Goal: Task Accomplishment & Management: Complete application form

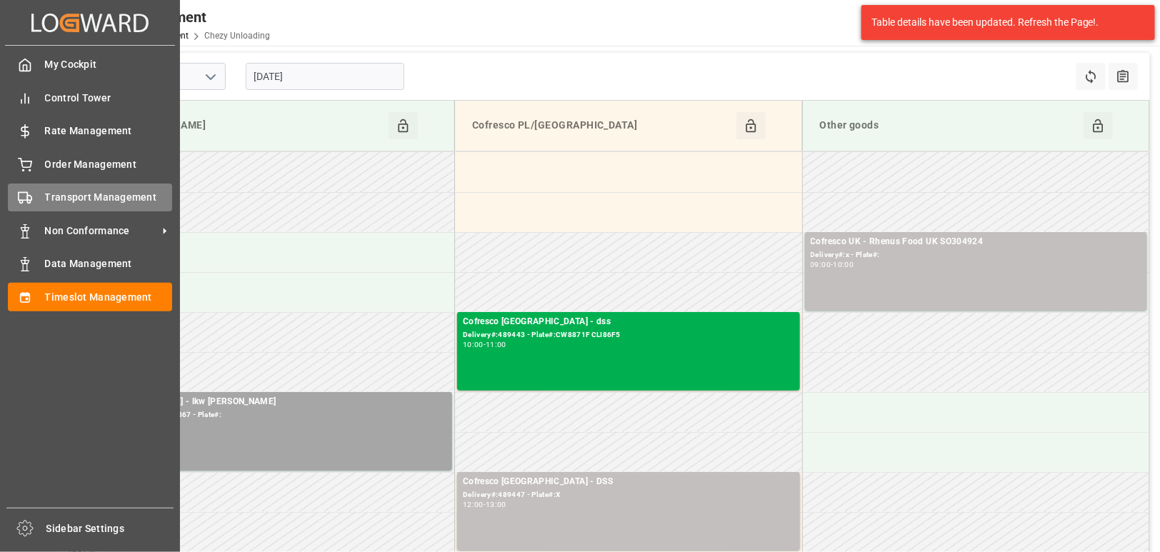
click at [38, 187] on div "Transport Management Transport Management" at bounding box center [90, 198] width 164 height 28
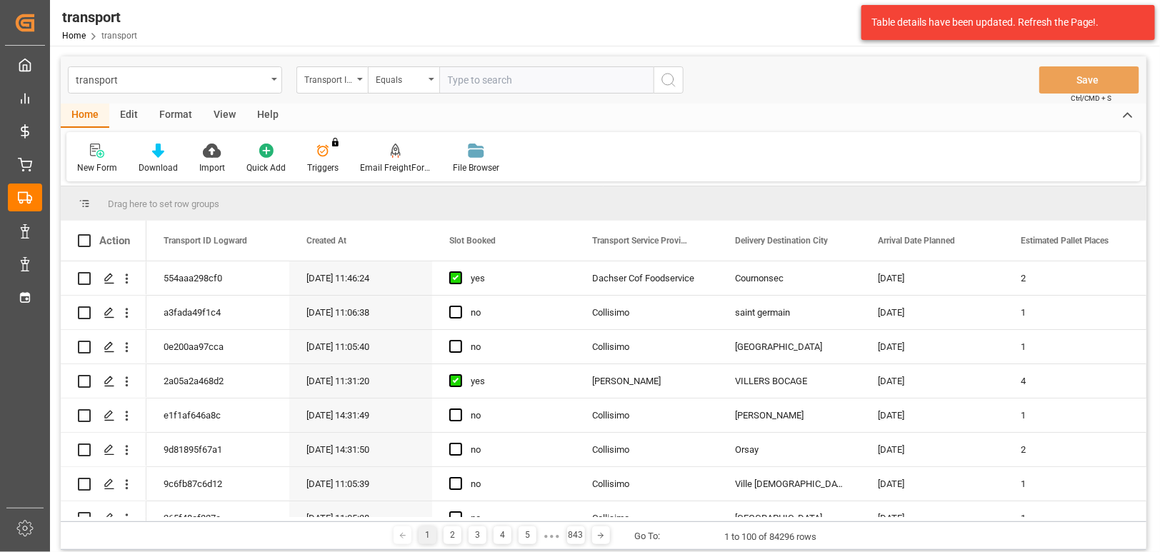
click at [359, 78] on icon "open menu" at bounding box center [360, 79] width 6 height 3
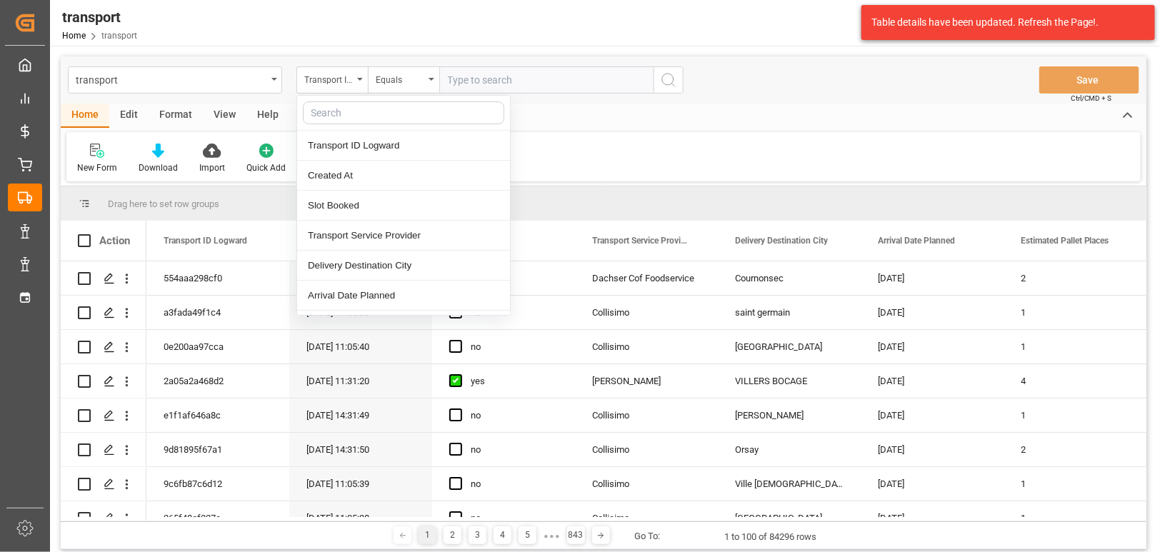
click at [350, 112] on input "text" at bounding box center [404, 112] width 202 height 23
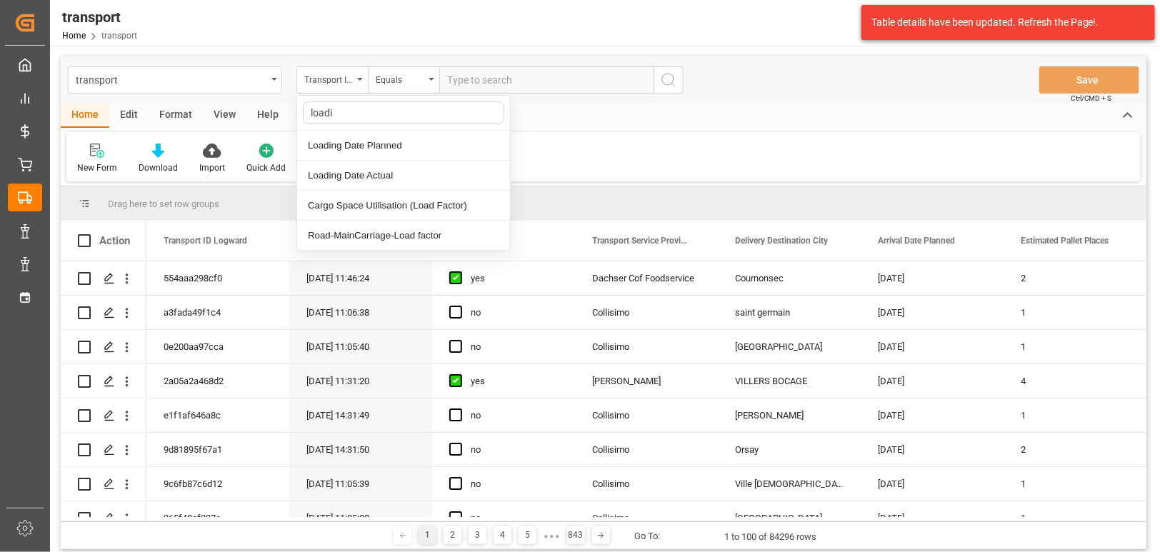
type input "loadin"
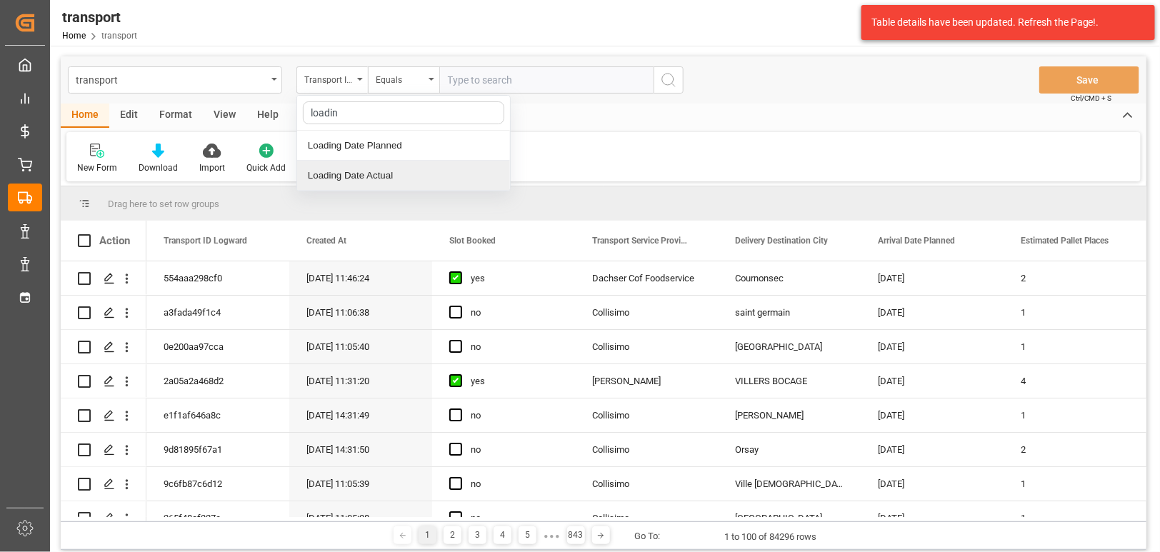
click at [353, 176] on div "Loading Date Actual" at bounding box center [403, 176] width 213 height 30
click at [490, 73] on input "text" at bounding box center [546, 79] width 214 height 27
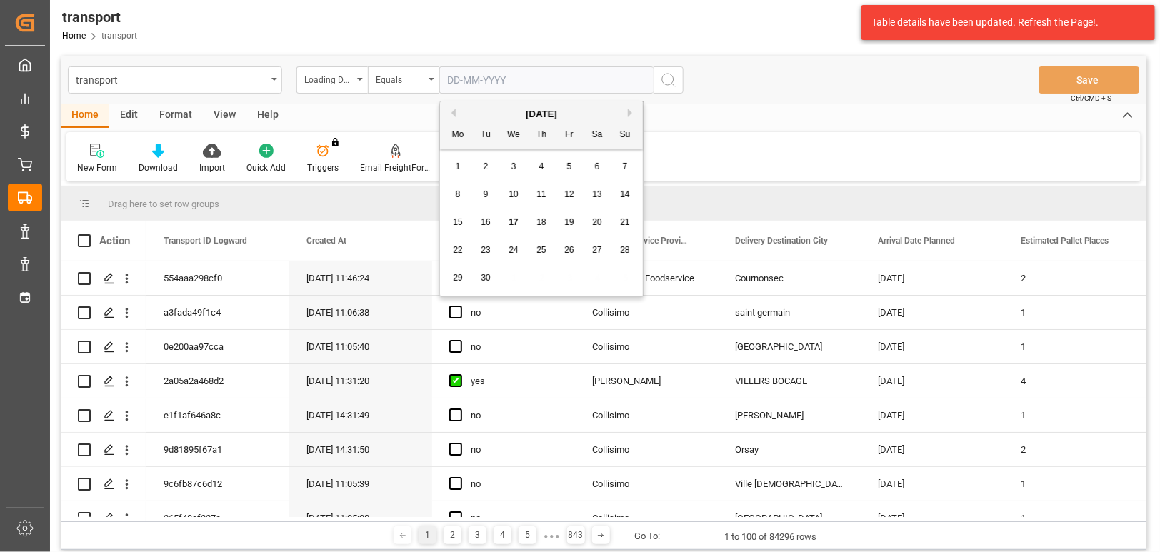
click at [478, 222] on div "16" at bounding box center [486, 222] width 18 height 17
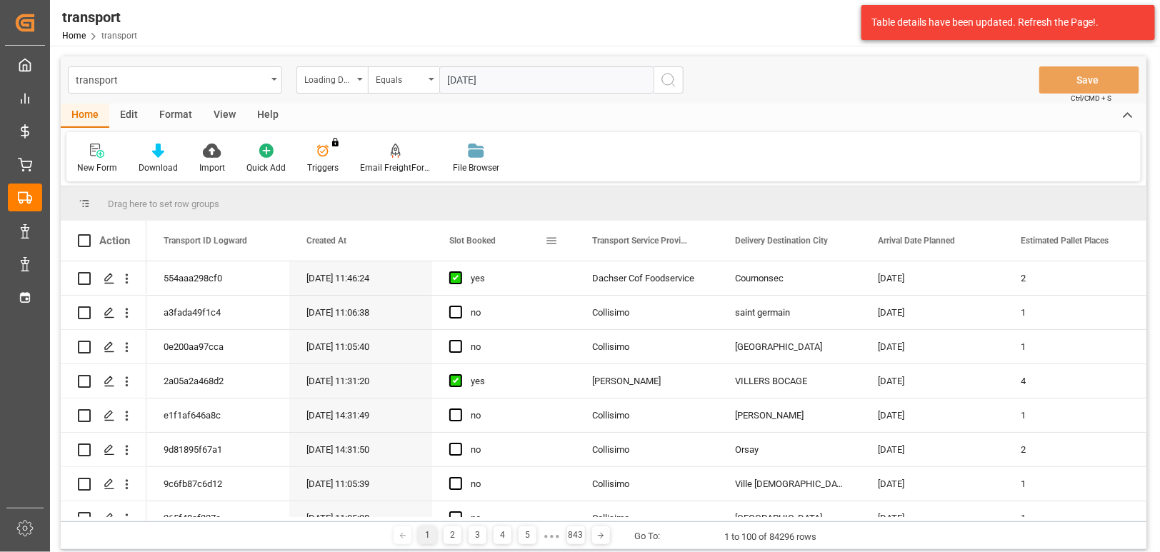
type input "[DATE]"
click at [672, 85] on icon "search button" at bounding box center [668, 79] width 17 height 17
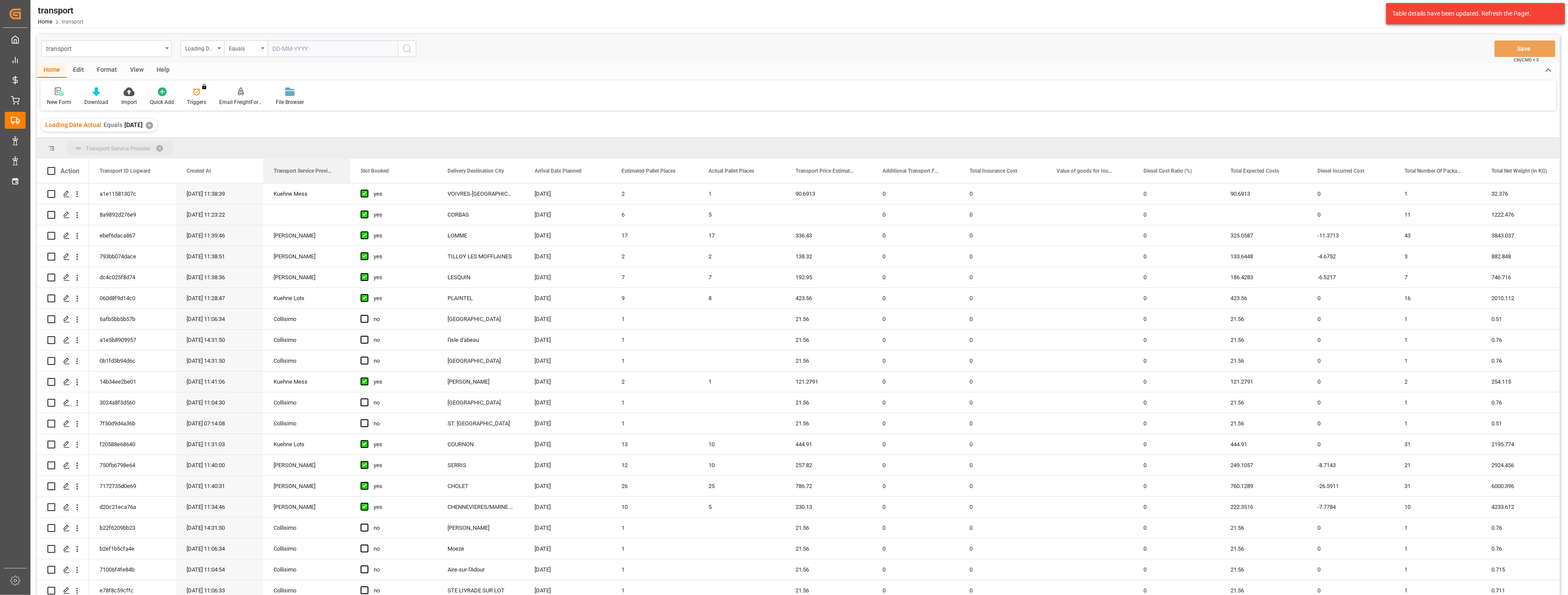
drag, startPoint x: 377, startPoint y: 173, endPoint x: 303, endPoint y: 144, distance: 79.5
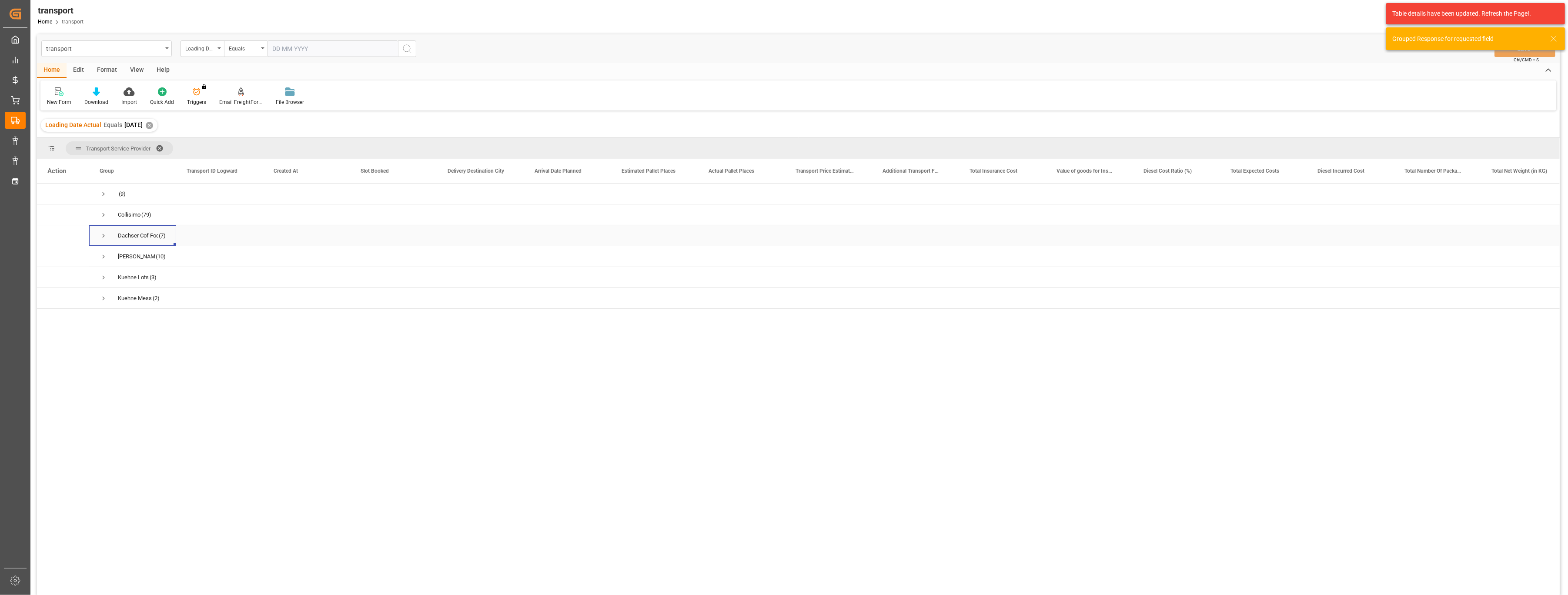
click at [102, 234] on span "Press SPACE to select this row." at bounding box center [103, 235] width 8 height 8
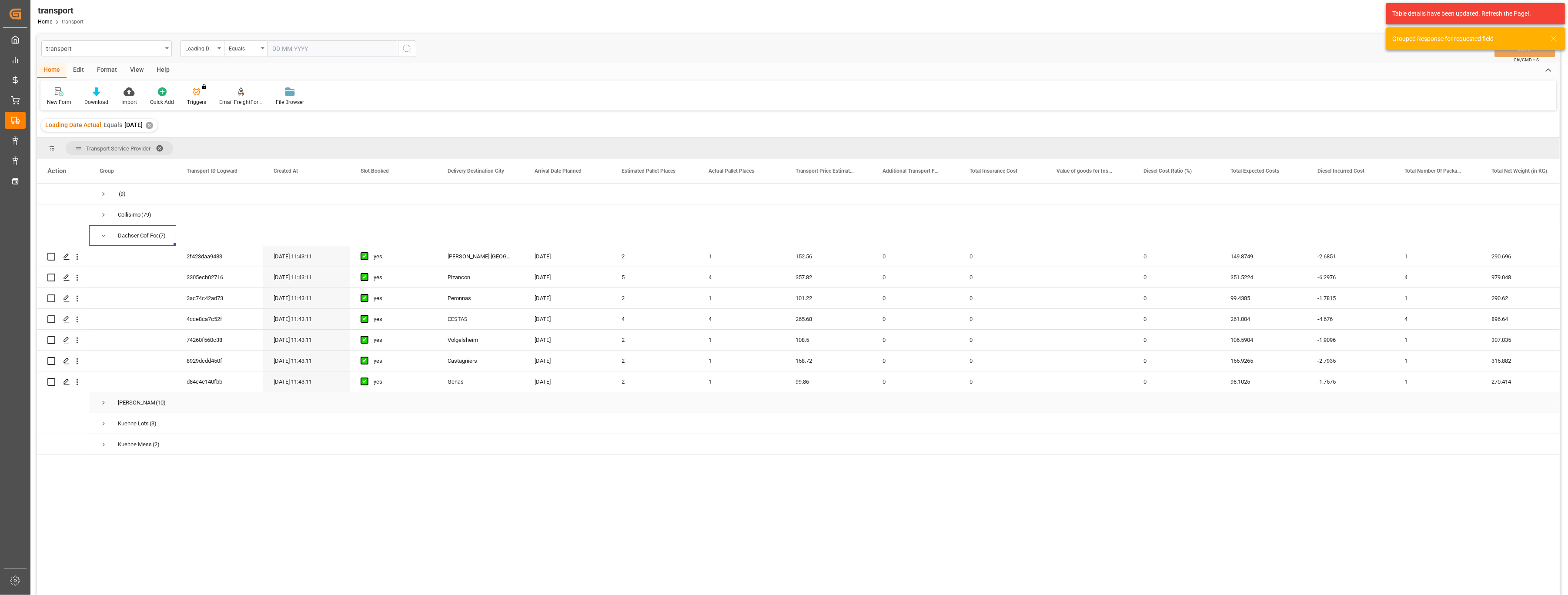
click at [108, 403] on span "[PERSON_NAME] (10)" at bounding box center [133, 402] width 66 height 19
click at [101, 402] on span "Press SPACE to select this row." at bounding box center [103, 402] width 8 height 8
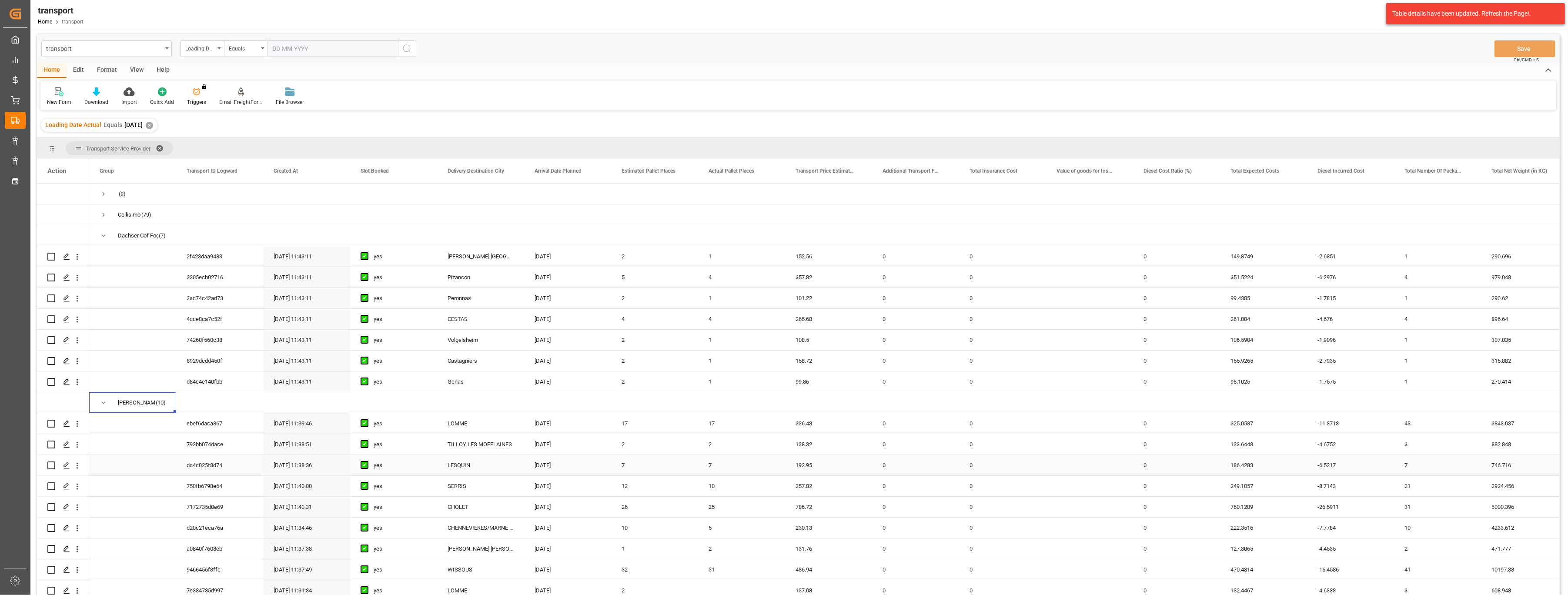
scroll to position [68, 0]
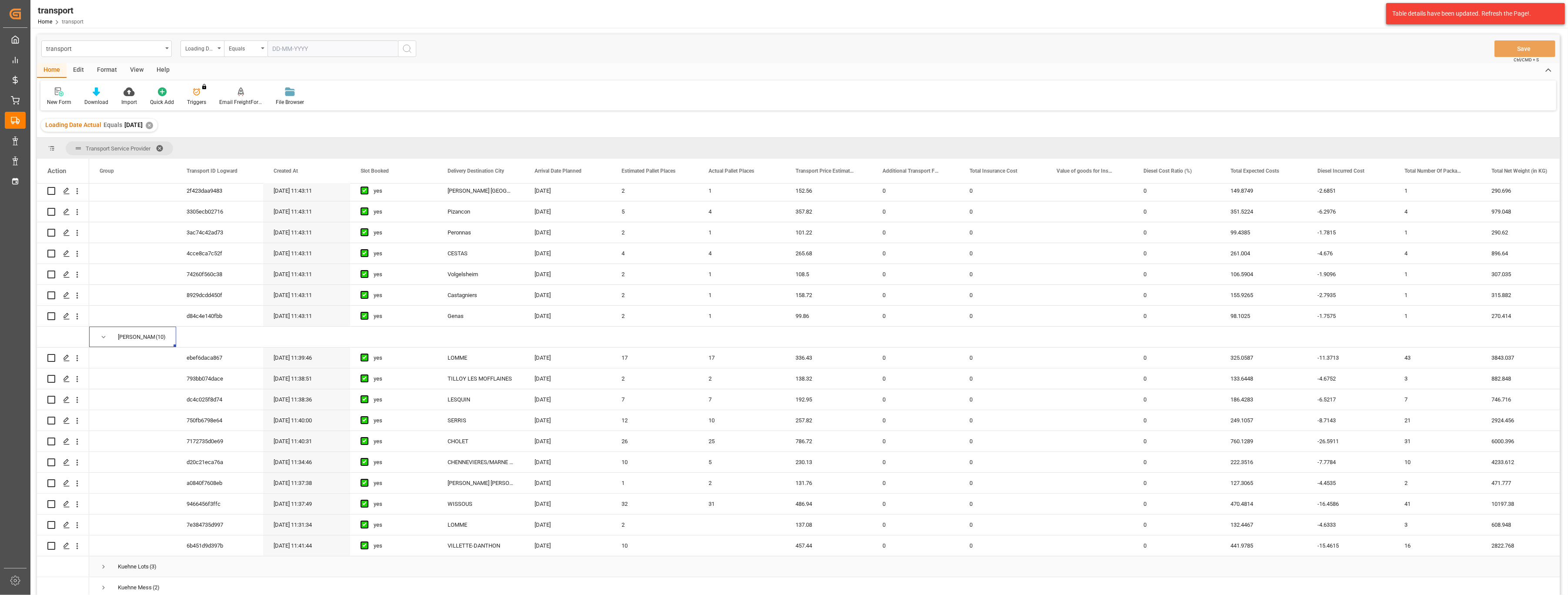
click at [103, 565] on span "Press SPACE to select this row." at bounding box center [103, 566] width 8 height 8
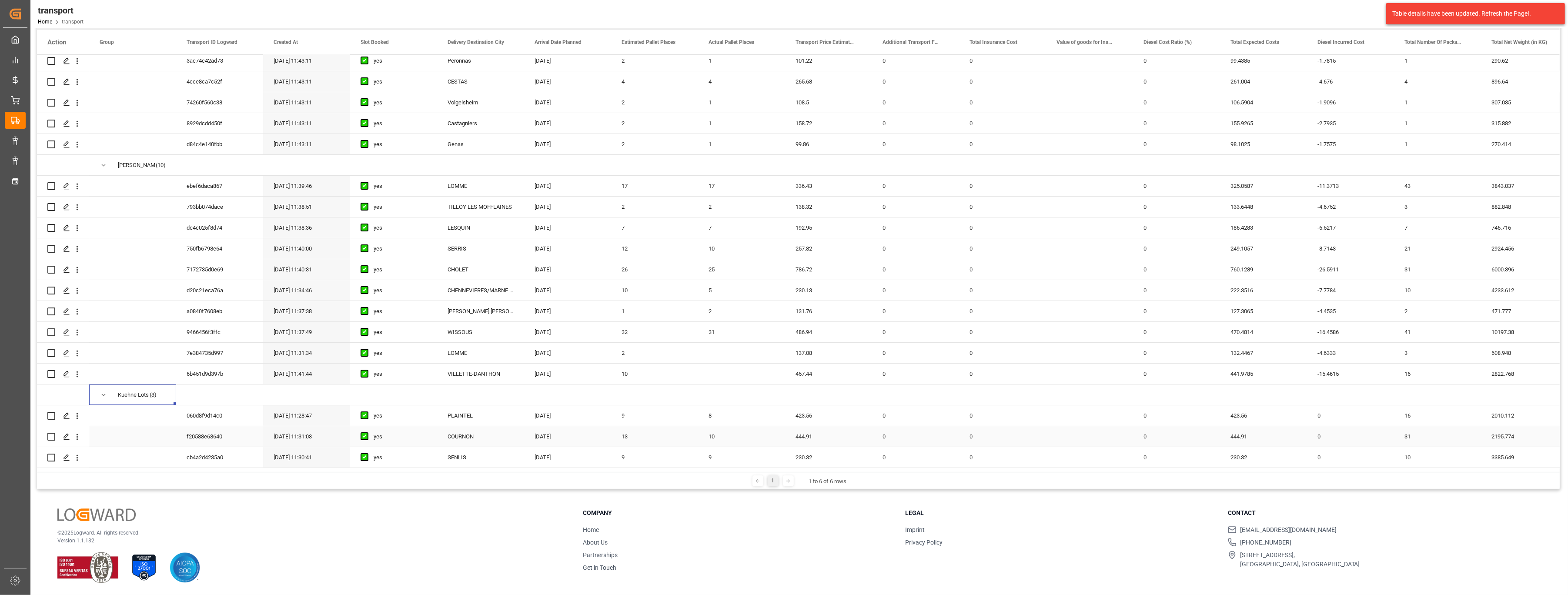
scroll to position [130, 0]
click at [101, 458] on span "Press SPACE to select this row." at bounding box center [103, 458] width 8 height 8
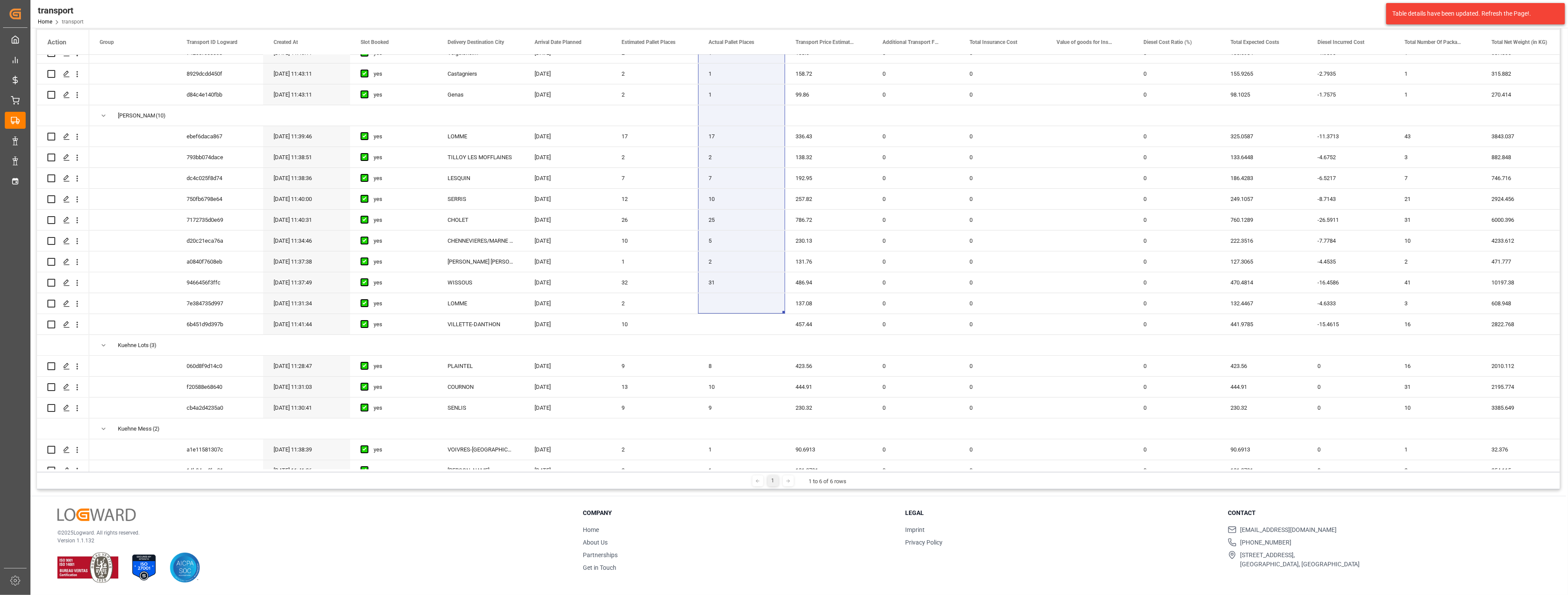
scroll to position [172, 0]
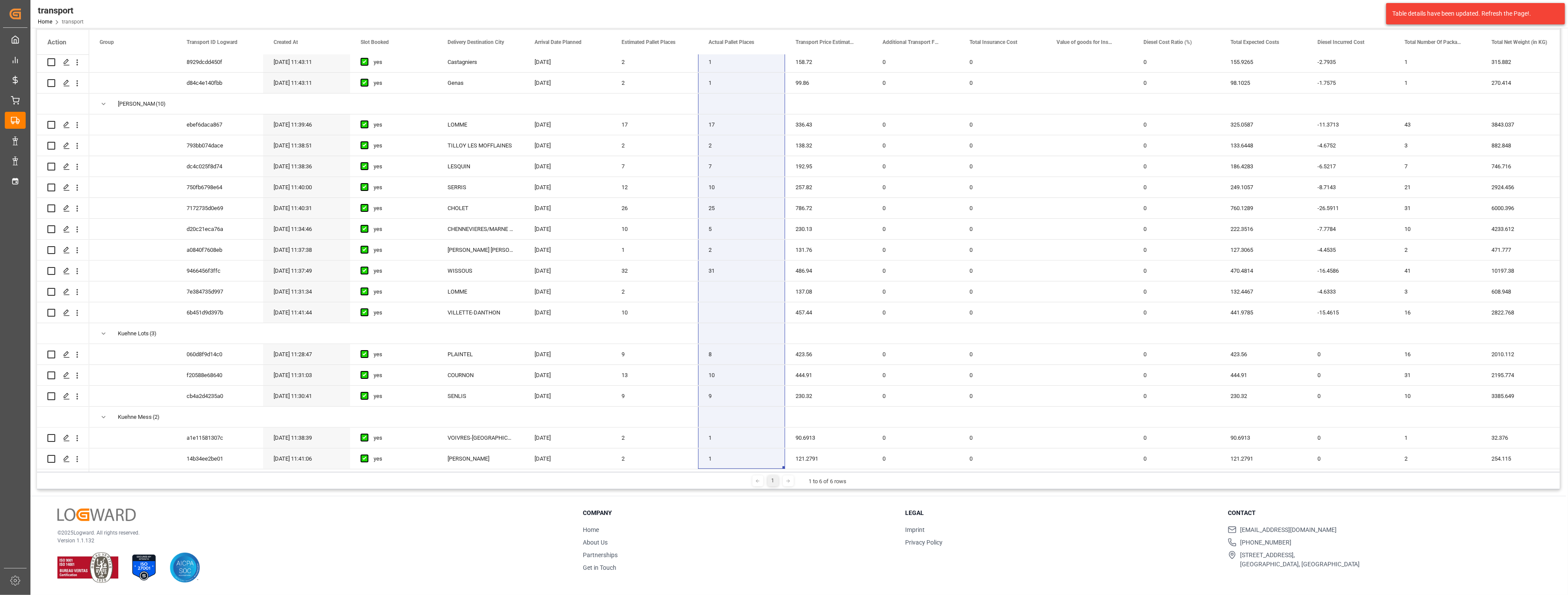
drag, startPoint x: 727, startPoint y: 121, endPoint x: 729, endPoint y: 474, distance: 353.0
click at [729, 474] on div "Transport Service Provider Drag here to set column labels Action Group Transpor…" at bounding box center [799, 249] width 1523 height 480
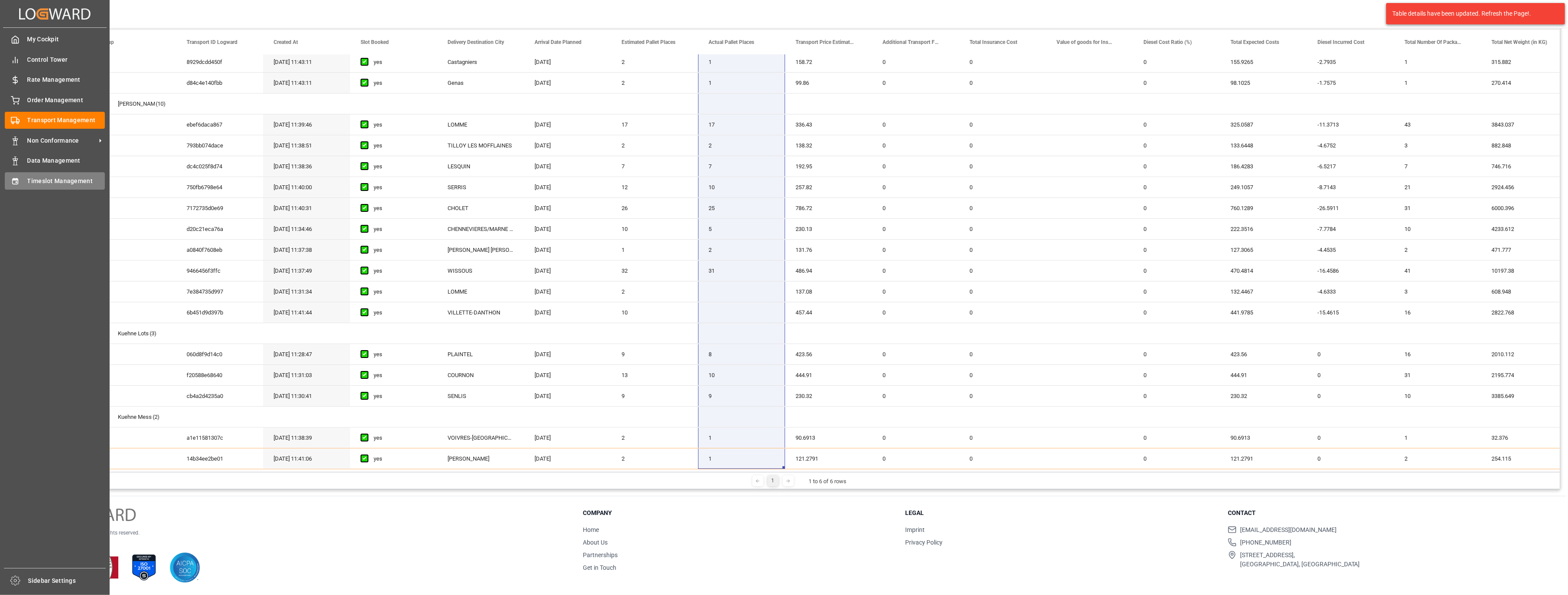
click at [16, 187] on div "Timeslot Management Timeslot Management" at bounding box center [55, 181] width 100 height 17
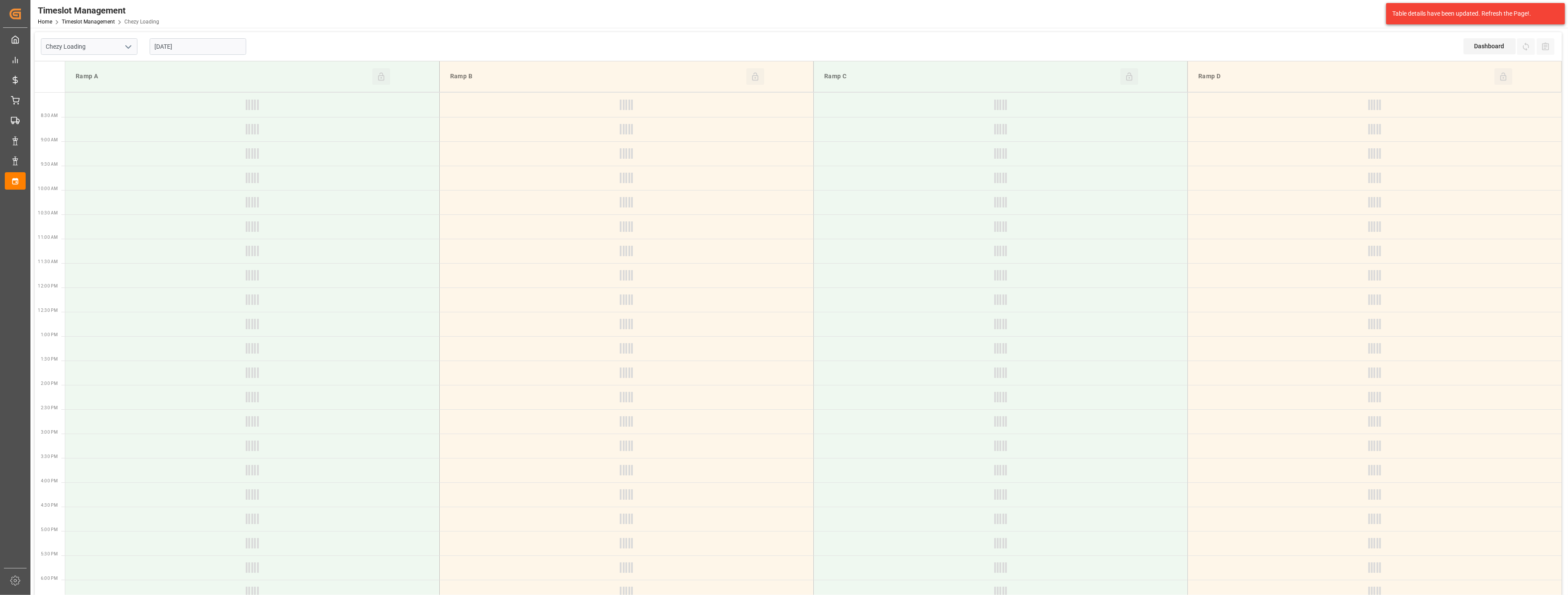
click at [211, 46] on input "[DATE]" at bounding box center [198, 46] width 97 height 16
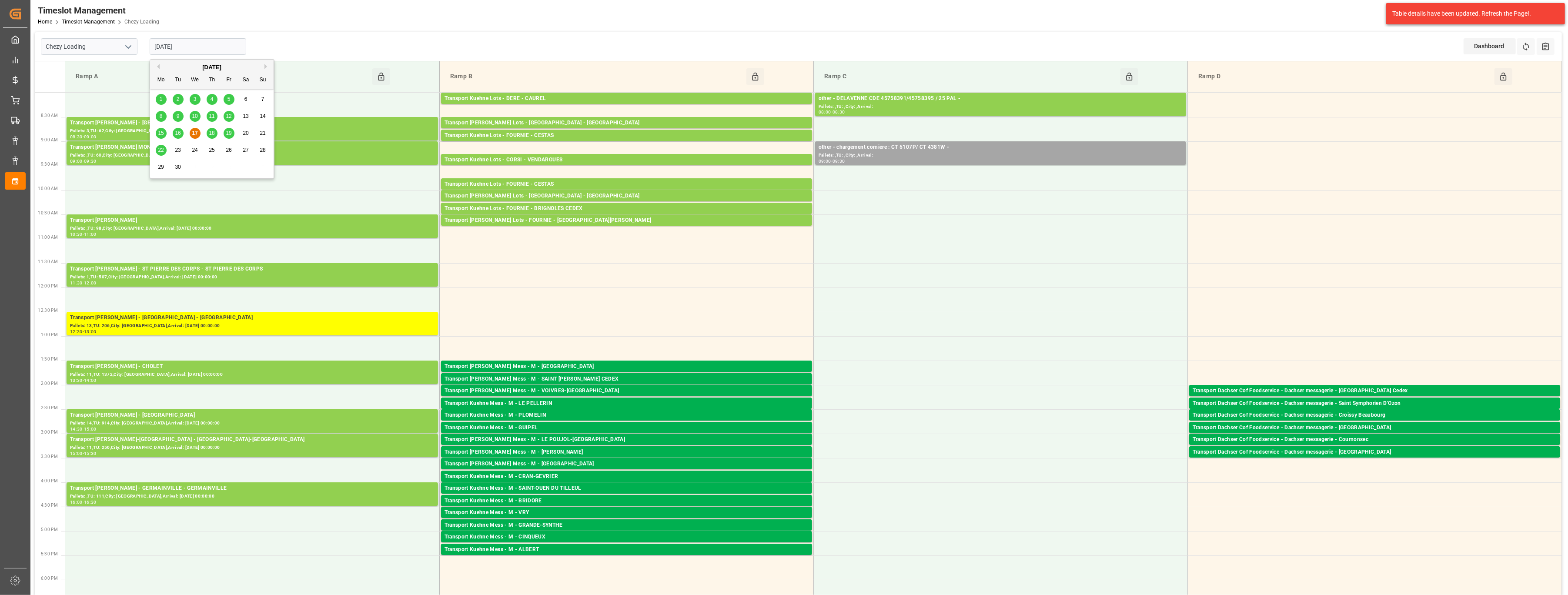
click at [128, 48] on polyline "open menu" at bounding box center [128, 47] width 5 height 2
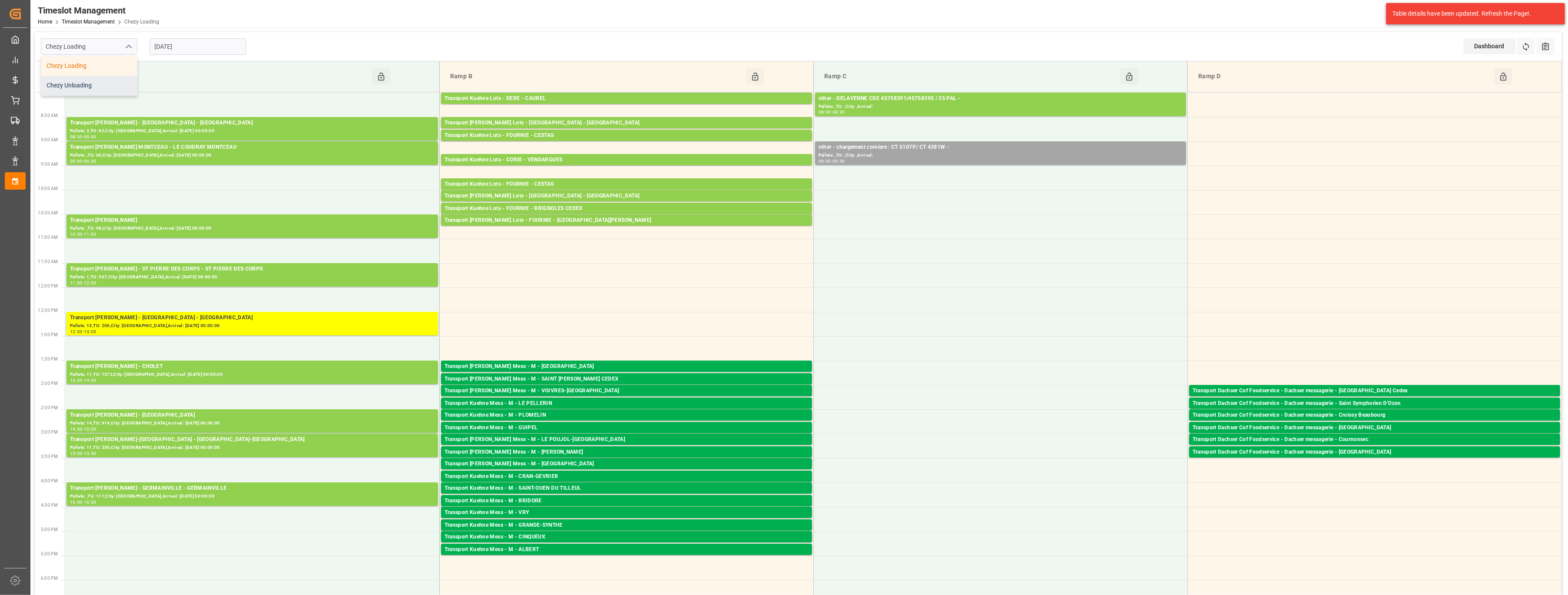
click at [100, 83] on div "Chezy Unloading" at bounding box center [89, 85] width 96 height 19
type input "Chezy Unloading"
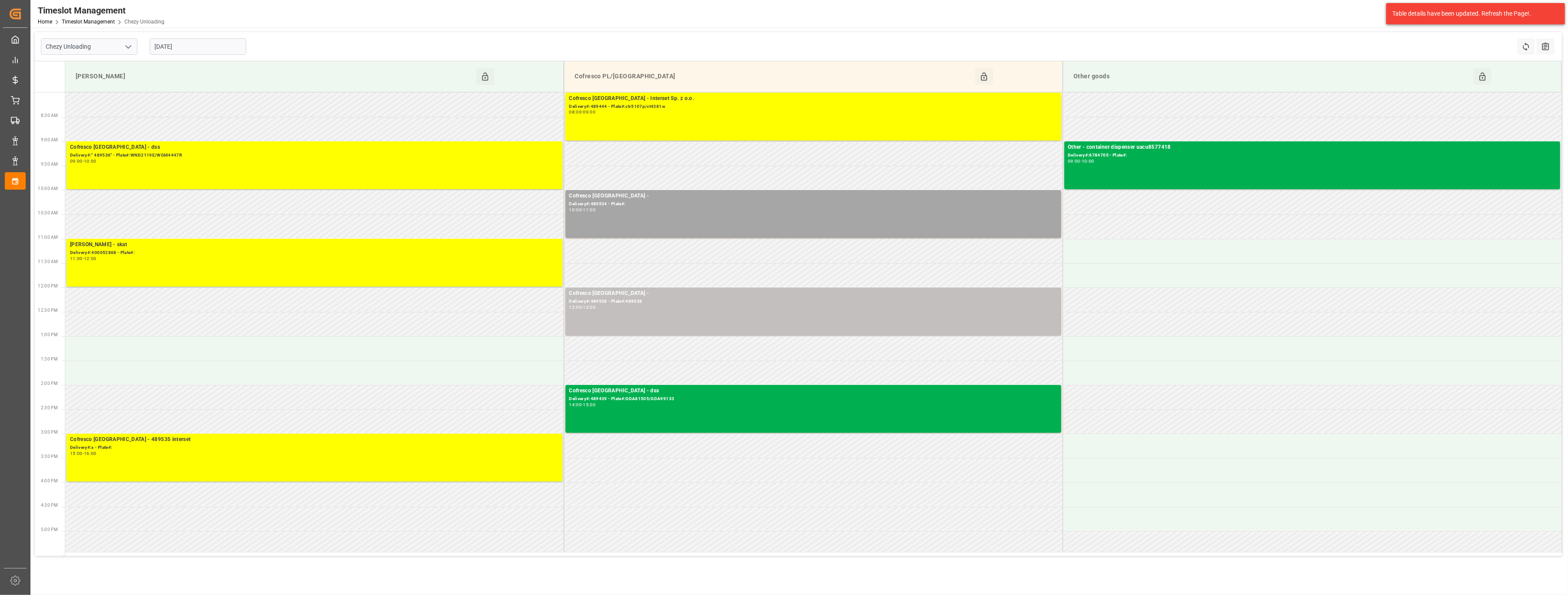
click at [194, 48] on input "[DATE]" at bounding box center [198, 46] width 97 height 16
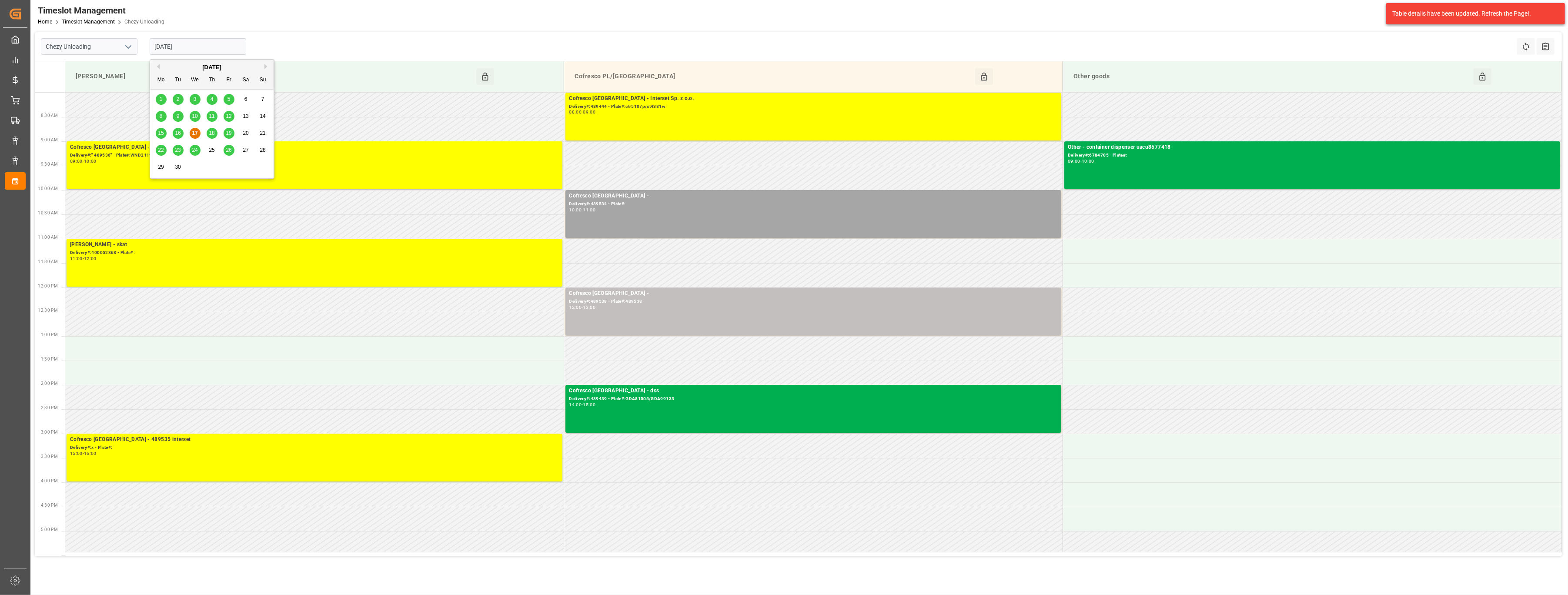
click at [212, 131] on span "18" at bounding box center [211, 133] width 5 height 6
type input "[DATE]"
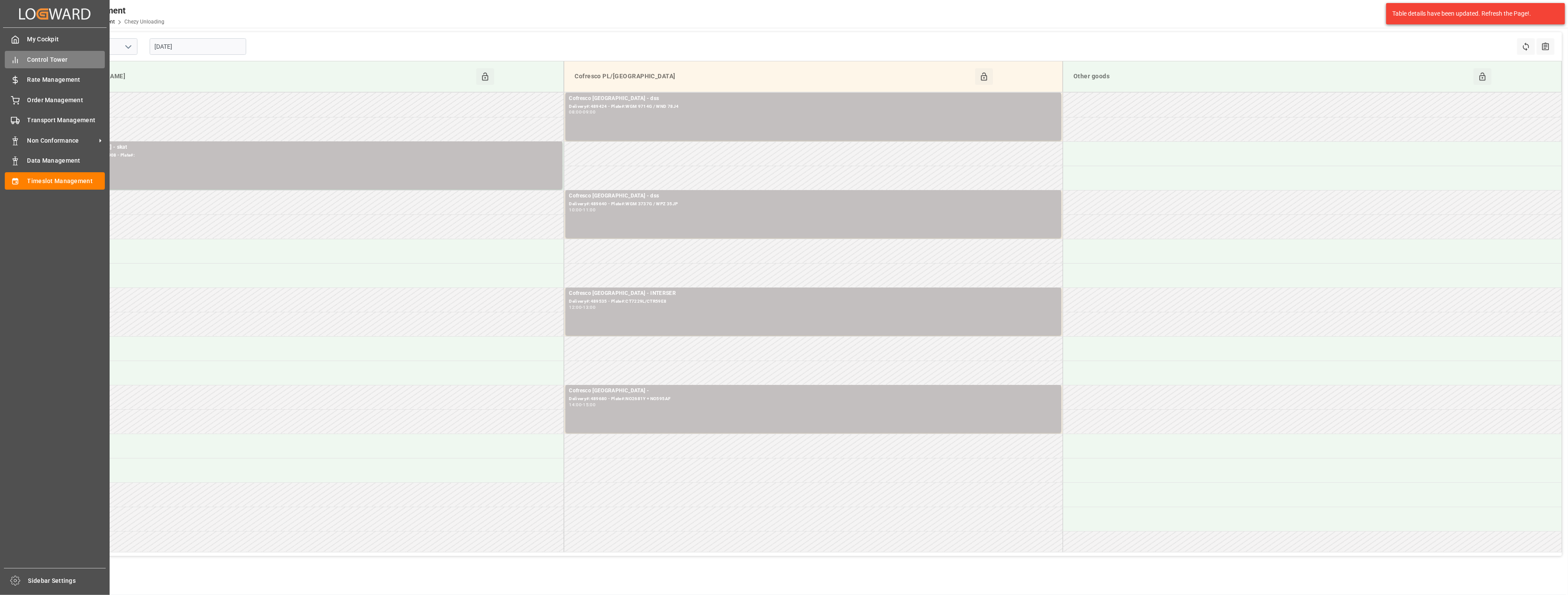
click at [45, 64] on div "Control Tower Control Tower" at bounding box center [55, 60] width 100 height 17
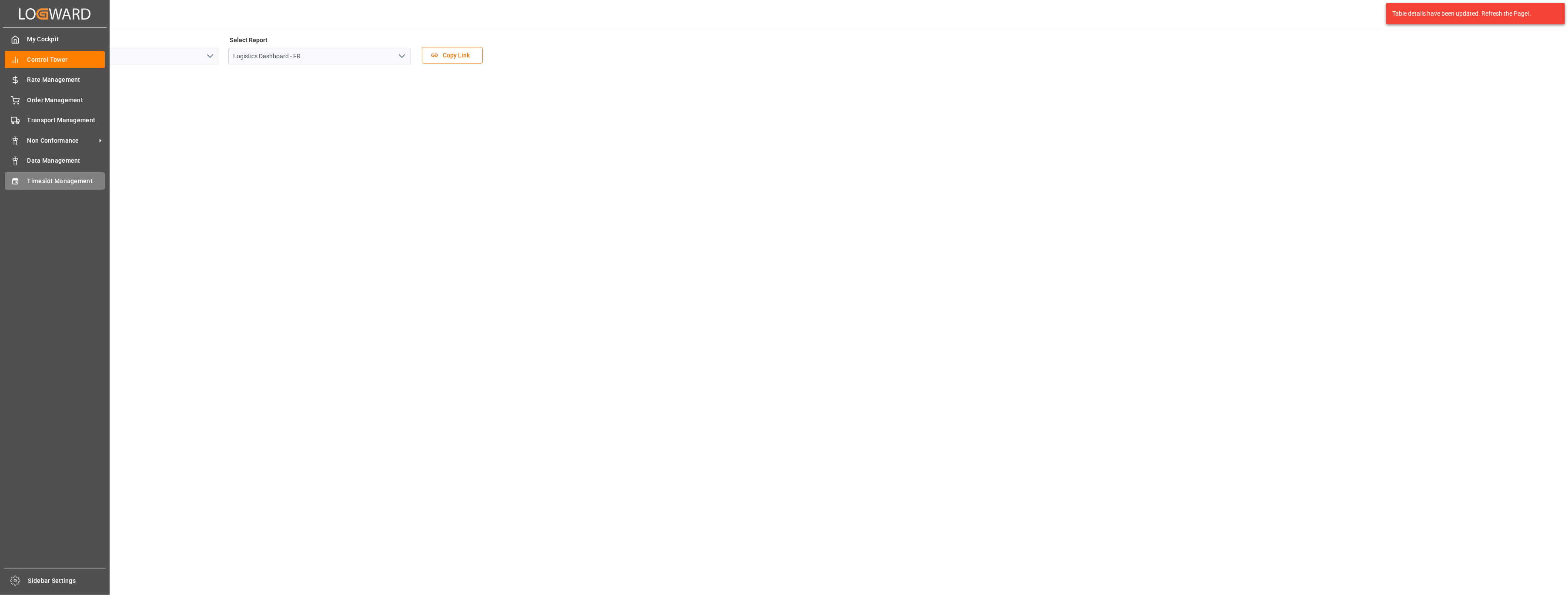
click at [40, 180] on span "Timeslot Management" at bounding box center [66, 181] width 78 height 9
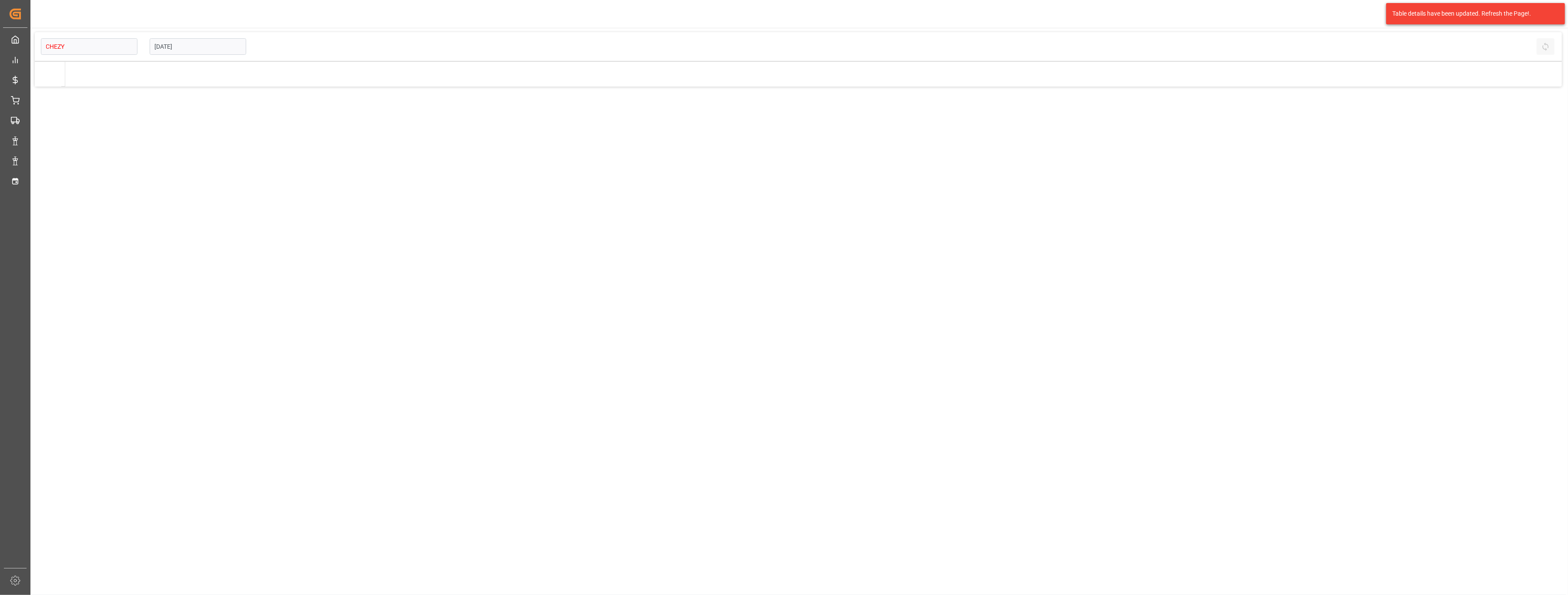
type input "Chezy Loading"
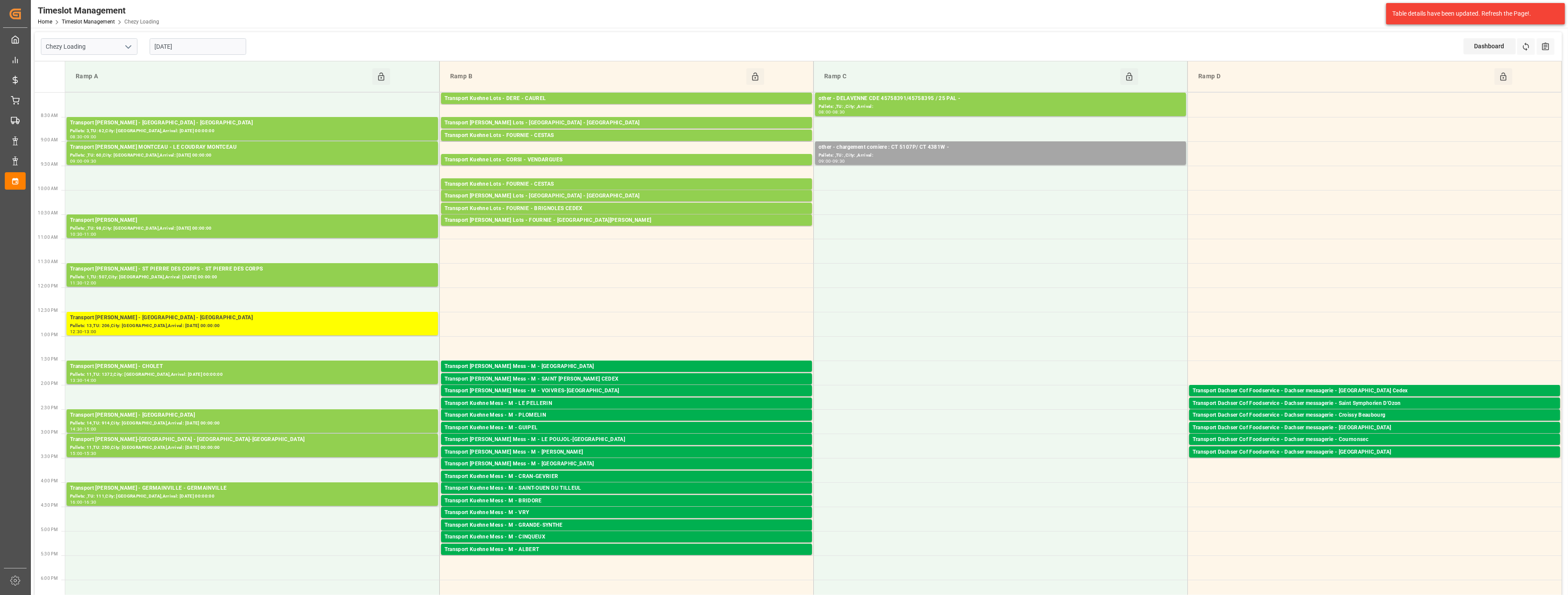
click at [215, 48] on input "[DATE]" at bounding box center [198, 46] width 97 height 16
click at [212, 133] on span "18" at bounding box center [211, 133] width 5 height 6
type input "[DATE]"
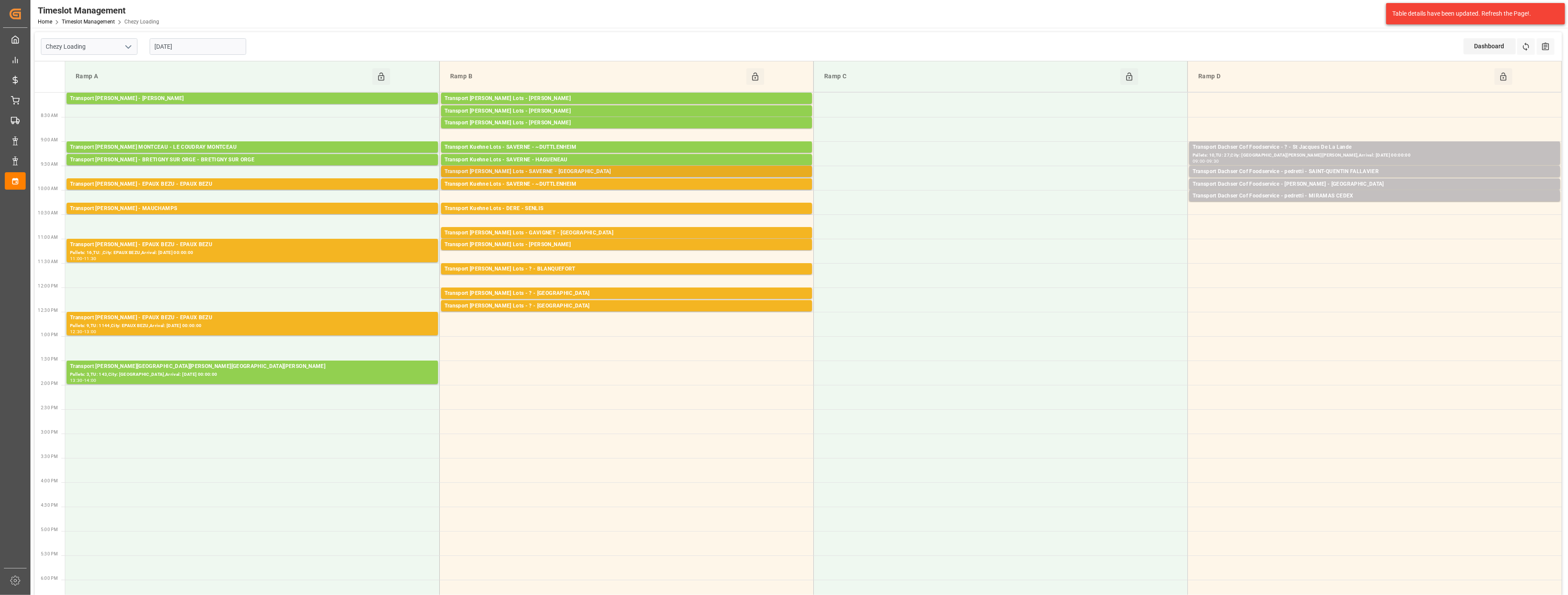
click at [562, 167] on div "Transport [PERSON_NAME] Lots - SAVERNE - [GEOGRAPHIC_DATA]" at bounding box center [626, 172] width 364 height 9
click at [561, 181] on div "Transport Kuehne Lots - SAVERNE - ~DUTTLENHEIM" at bounding box center [626, 184] width 364 height 9
click at [561, 207] on div "Transport Kuehne Lots - DERE - SENLIS" at bounding box center [626, 209] width 364 height 9
click at [562, 232] on div "Transport [PERSON_NAME] Lots - GAVIGNET - [GEOGRAPHIC_DATA]" at bounding box center [626, 233] width 364 height 9
click at [564, 241] on div "Transport [PERSON_NAME] Lots - [PERSON_NAME]" at bounding box center [626, 245] width 364 height 9
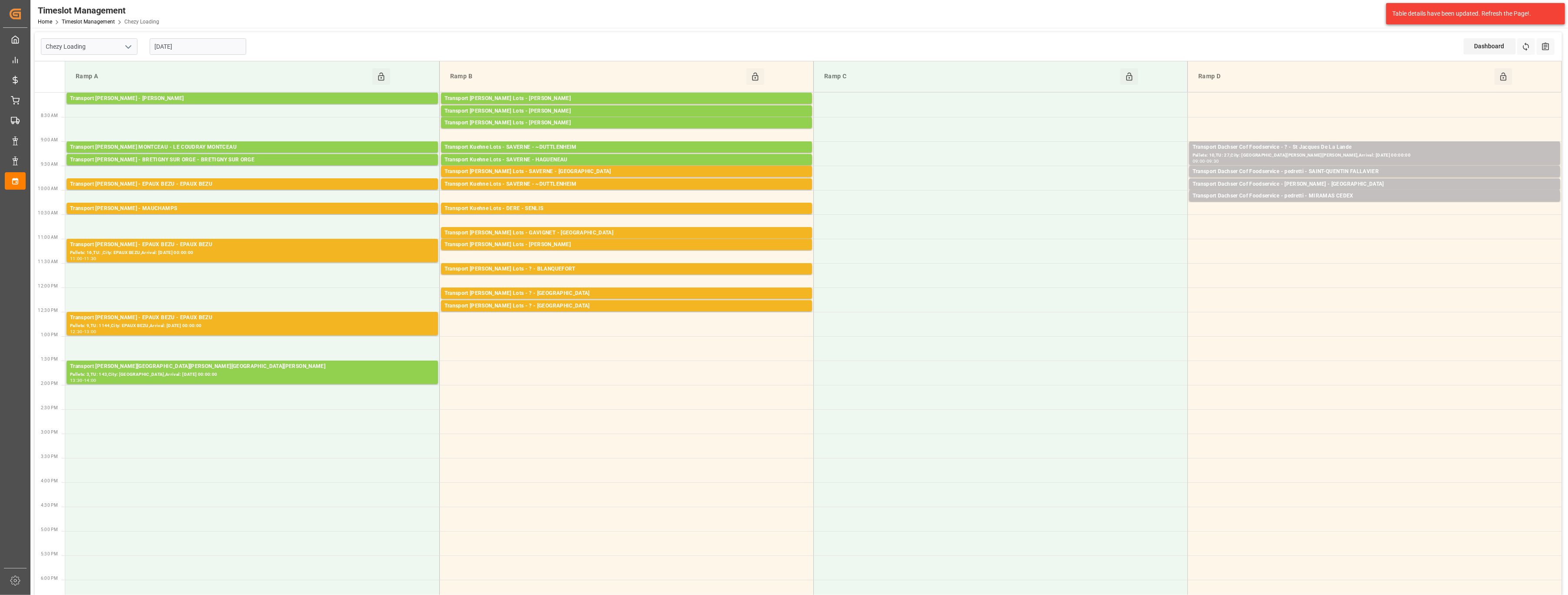
click at [571, 269] on div "Transport [PERSON_NAME] Lots - ? - BLANQUEFORT" at bounding box center [626, 269] width 364 height 9
click at [580, 292] on div "Transport [PERSON_NAME] Lots - ? - [GEOGRAPHIC_DATA]" at bounding box center [626, 293] width 364 height 9
click at [586, 305] on div "Transport [PERSON_NAME] Lots - ? - [GEOGRAPHIC_DATA]" at bounding box center [626, 306] width 364 height 9
click at [373, 187] on div "Transport [PERSON_NAME] - EPAUX BEZU - EPAUX BEZU" at bounding box center [252, 184] width 365 height 9
click at [374, 209] on div "Transport [PERSON_NAME] - MAUCHAMPS" at bounding box center [252, 209] width 365 height 9
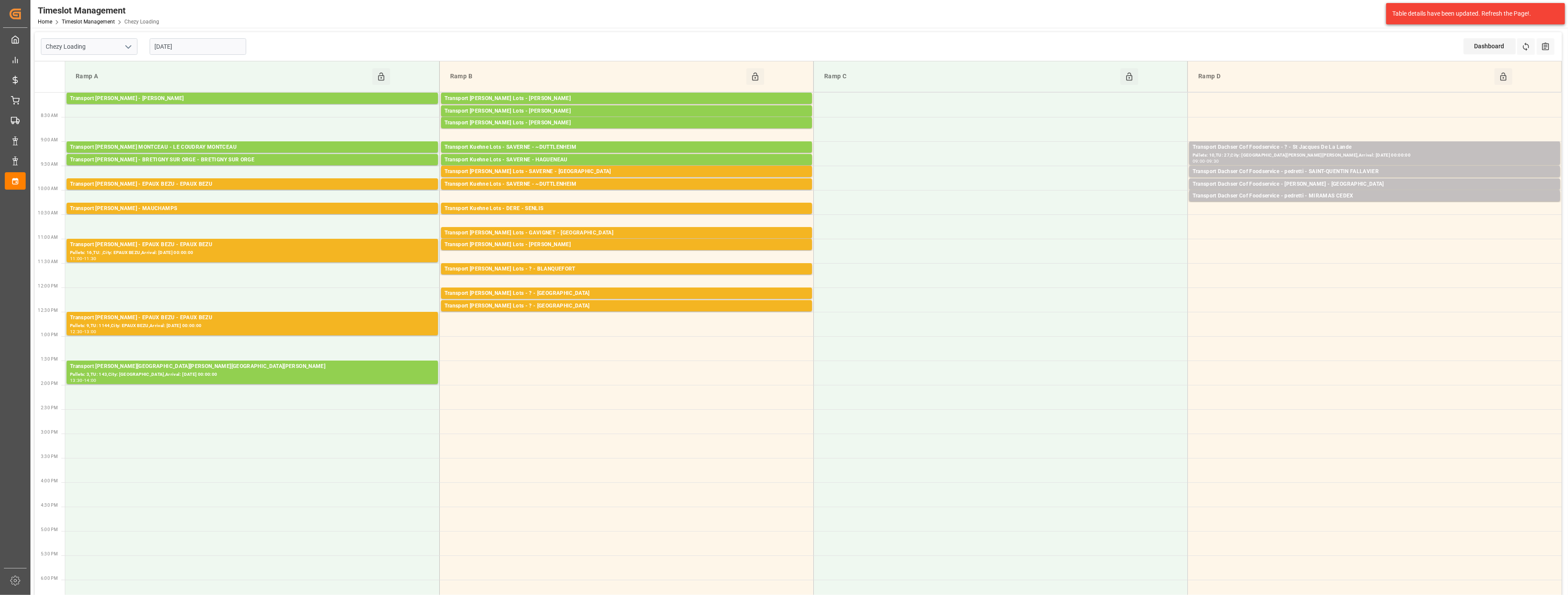
click at [369, 242] on div "Transport [PERSON_NAME] - EPAUX BEZU - EPAUX BEZU" at bounding box center [252, 245] width 365 height 9
click at [353, 325] on div "Pallets: 9,TU: 1144,City: EPAUX BEZU,Arrival: [DATE] 00:00:00" at bounding box center [252, 325] width 365 height 7
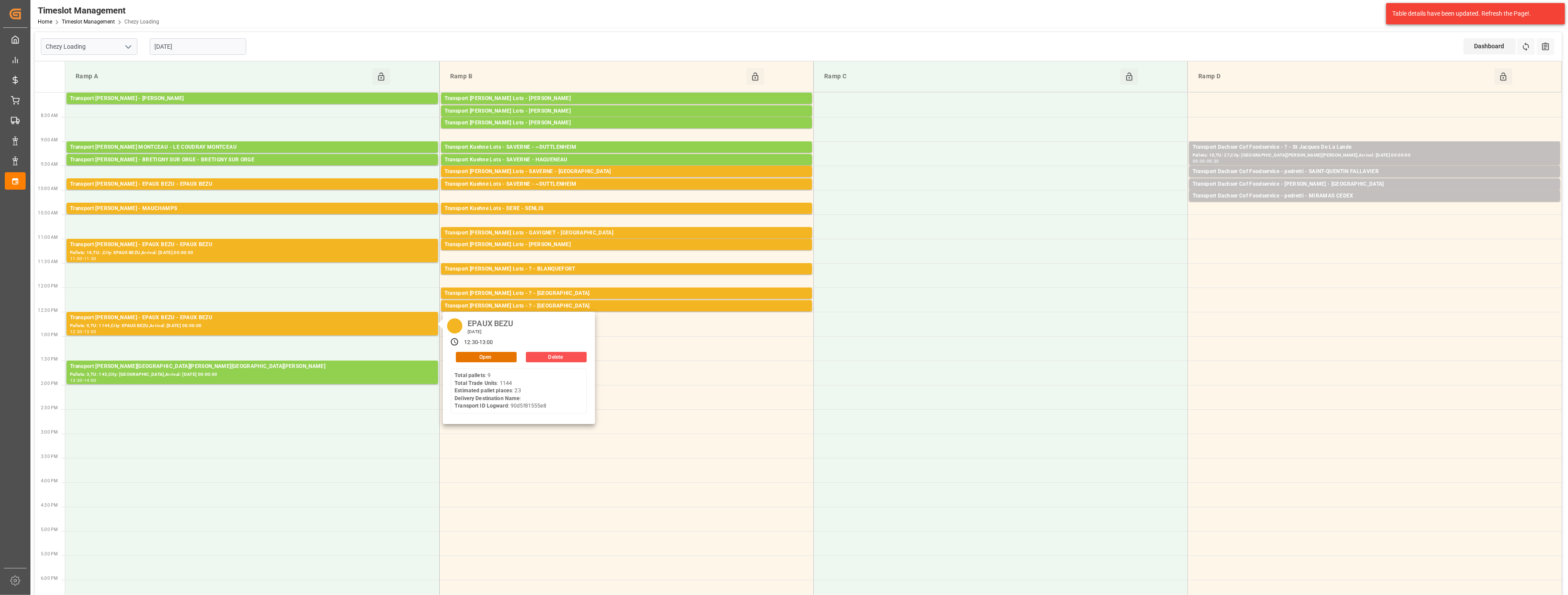
click at [127, 47] on icon "open menu" at bounding box center [128, 47] width 10 height 10
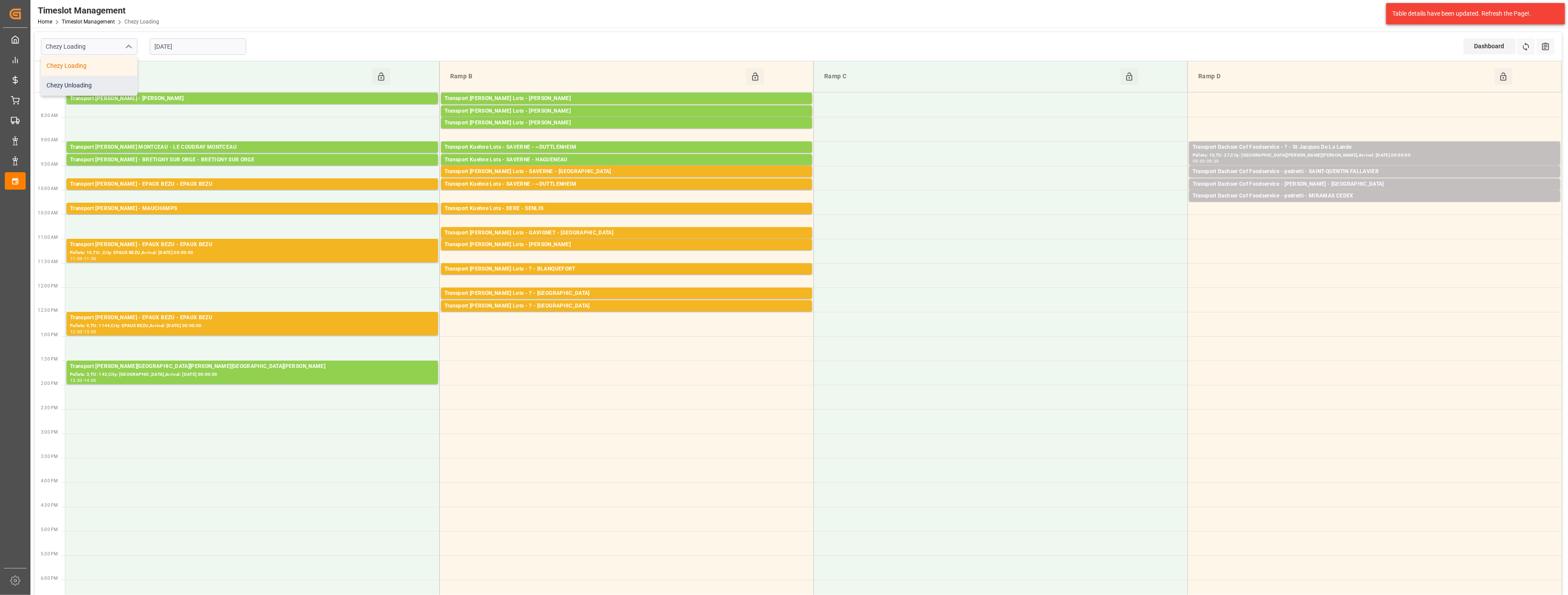
click at [117, 78] on div "Chezy Unloading" at bounding box center [89, 85] width 96 height 19
type input "Chezy Unloading"
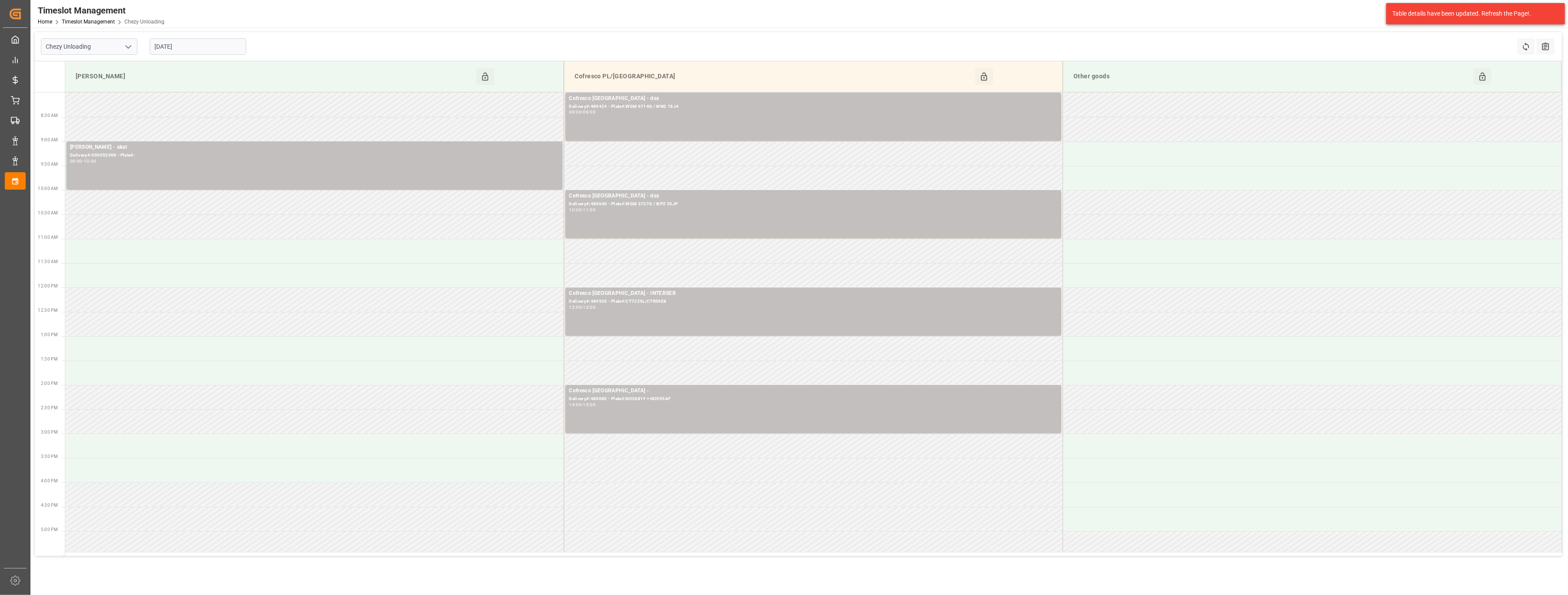
click at [211, 44] on input "[DATE]" at bounding box center [198, 46] width 97 height 16
click at [196, 150] on span "24" at bounding box center [194, 150] width 5 height 6
type input "[DATE]"
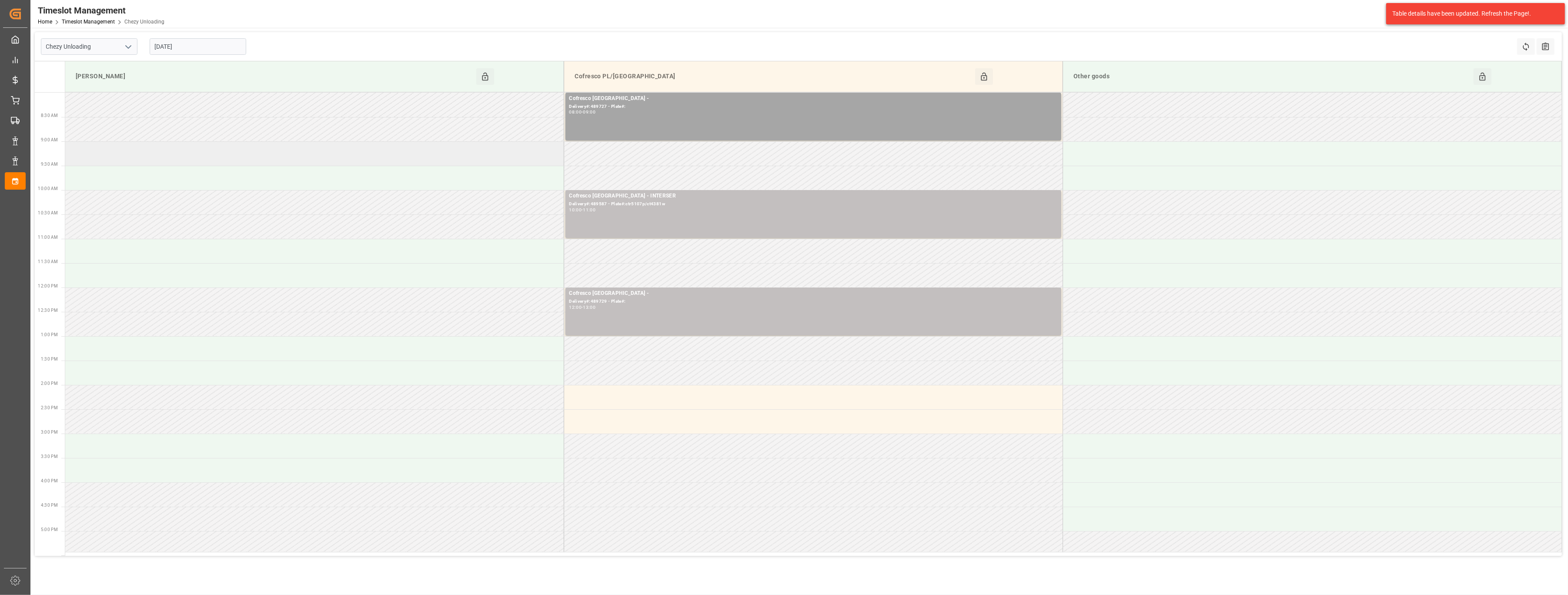
click at [488, 151] on td at bounding box center [315, 153] width 499 height 24
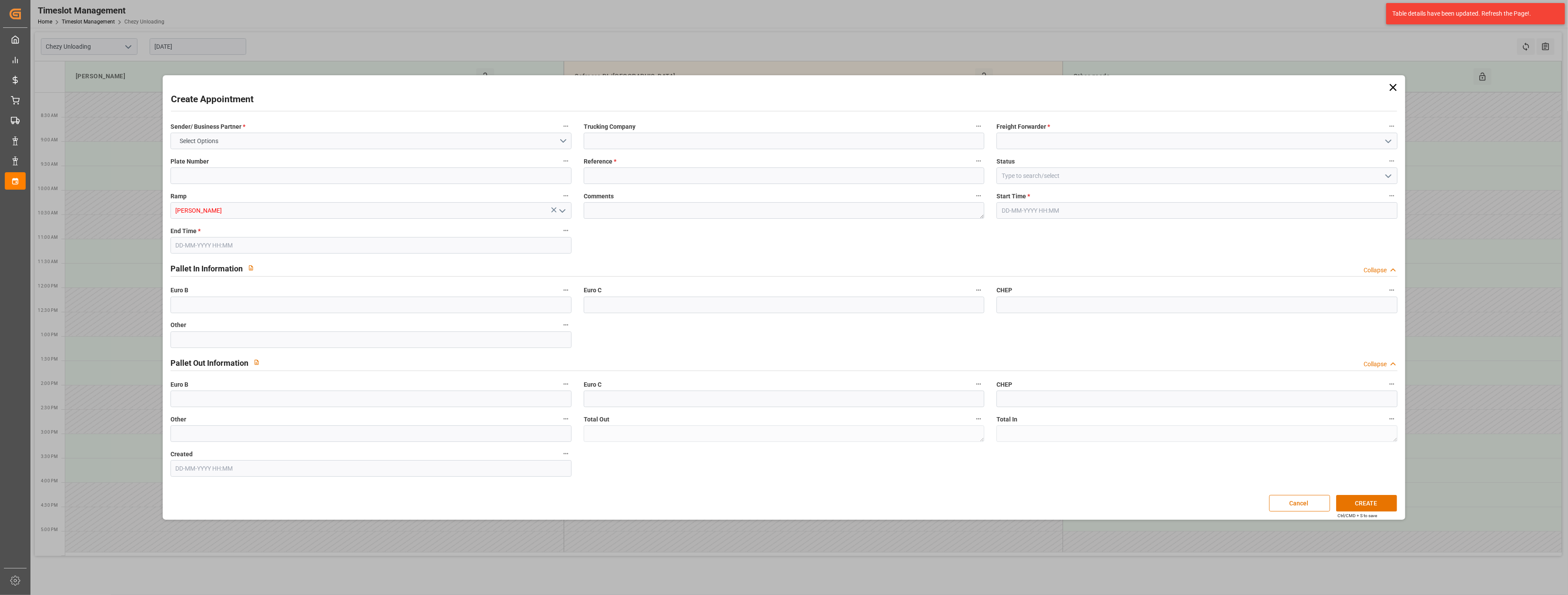
type input "0"
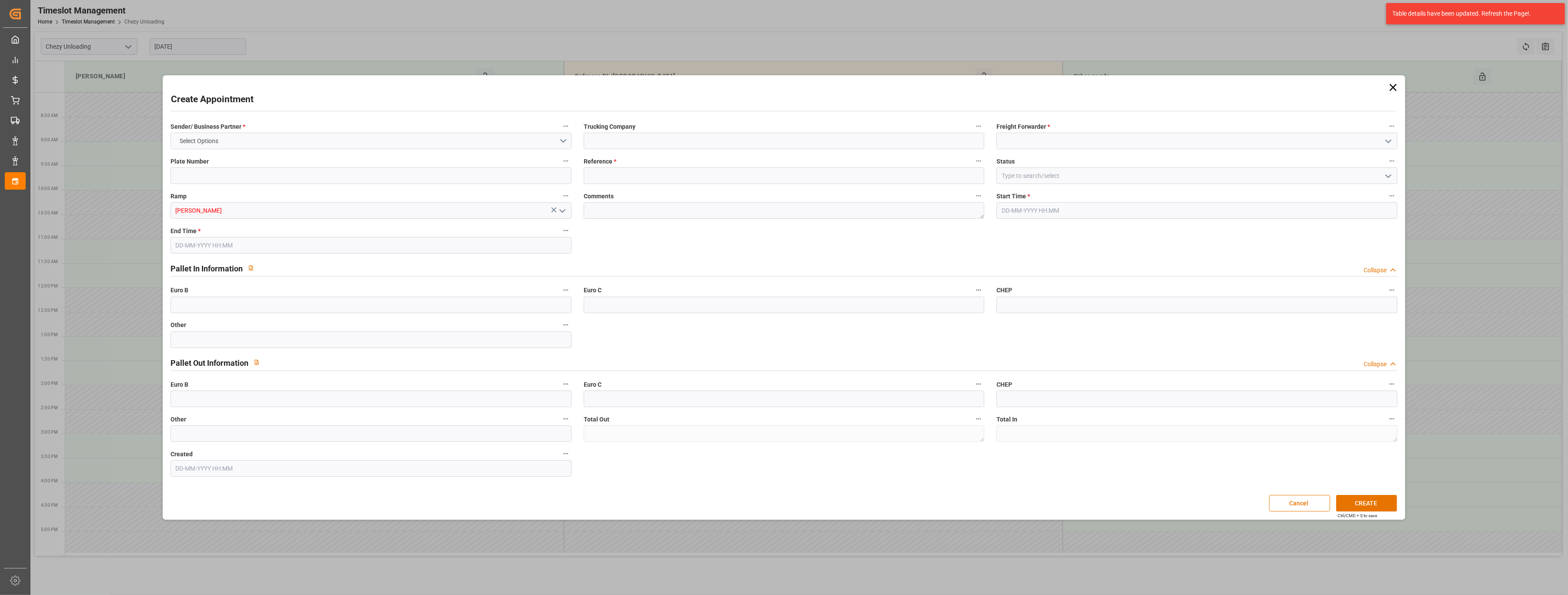
type input "0"
type input "[DATE] 09:00"
type input "[DATE] 10:00"
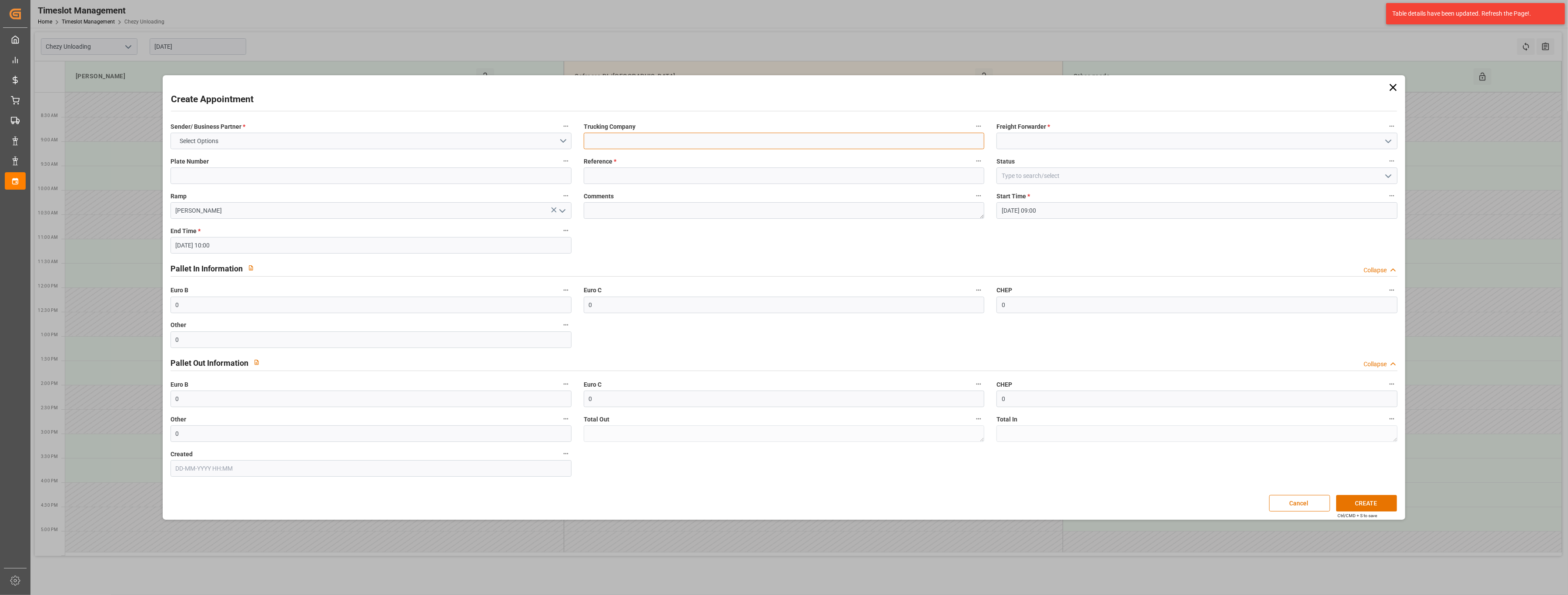
click at [634, 139] on input at bounding box center [784, 141] width 401 height 16
type input "blk formation"
click at [1011, 136] on input at bounding box center [1197, 141] width 401 height 16
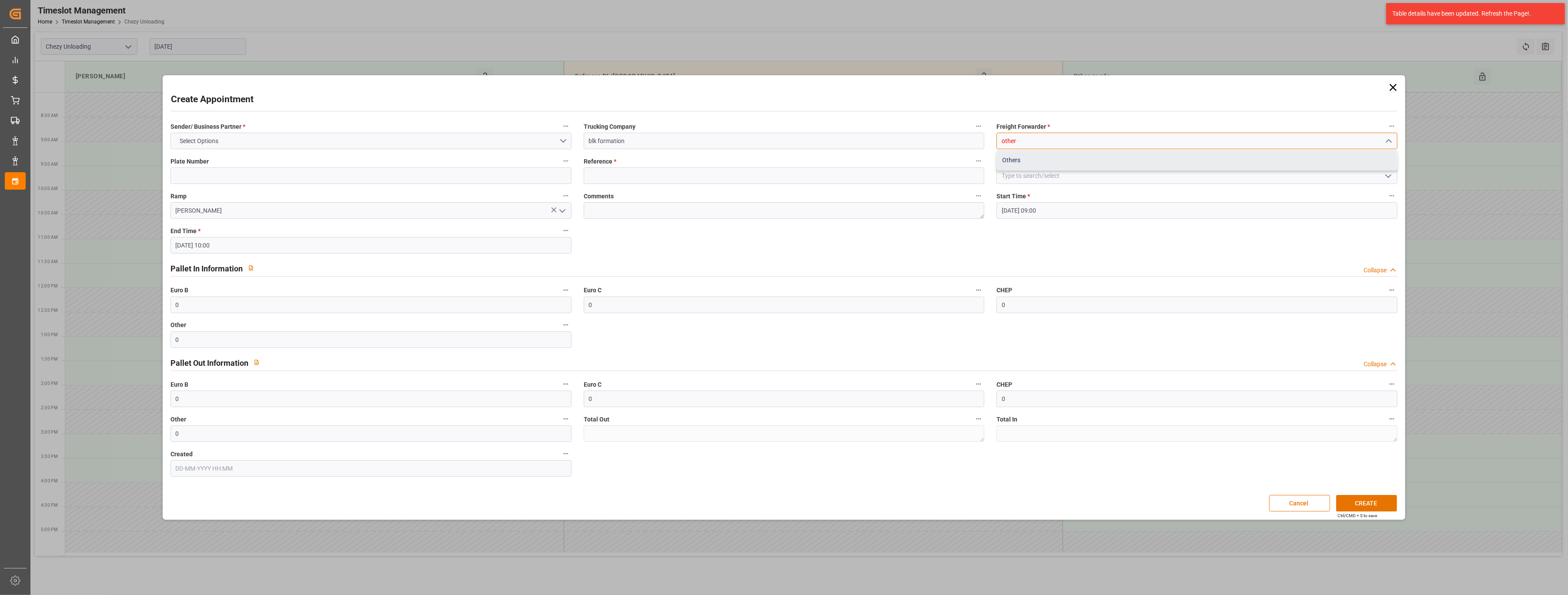
click at [1007, 159] on div "Others" at bounding box center [1197, 160] width 400 height 19
type input "Others"
click at [705, 166] on label "Reference *" at bounding box center [784, 161] width 401 height 12
click at [973, 166] on button "Reference *" at bounding box center [978, 161] width 12 height 12
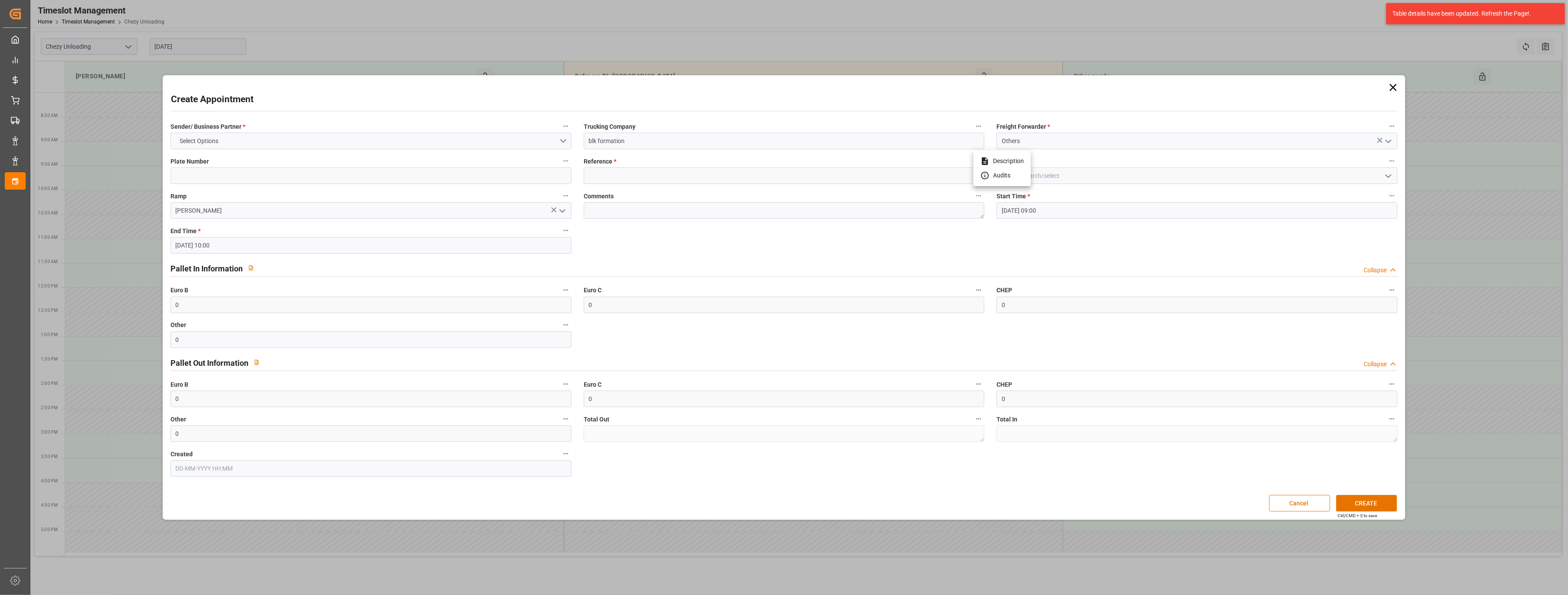
click at [696, 176] on div at bounding box center [784, 298] width 1568 height 595
click at [657, 179] on input at bounding box center [784, 175] width 401 height 16
type input "x"
click at [463, 139] on button "Select Options" at bounding box center [371, 141] width 401 height 16
click at [397, 202] on div "OTHER" at bounding box center [371, 198] width 400 height 18
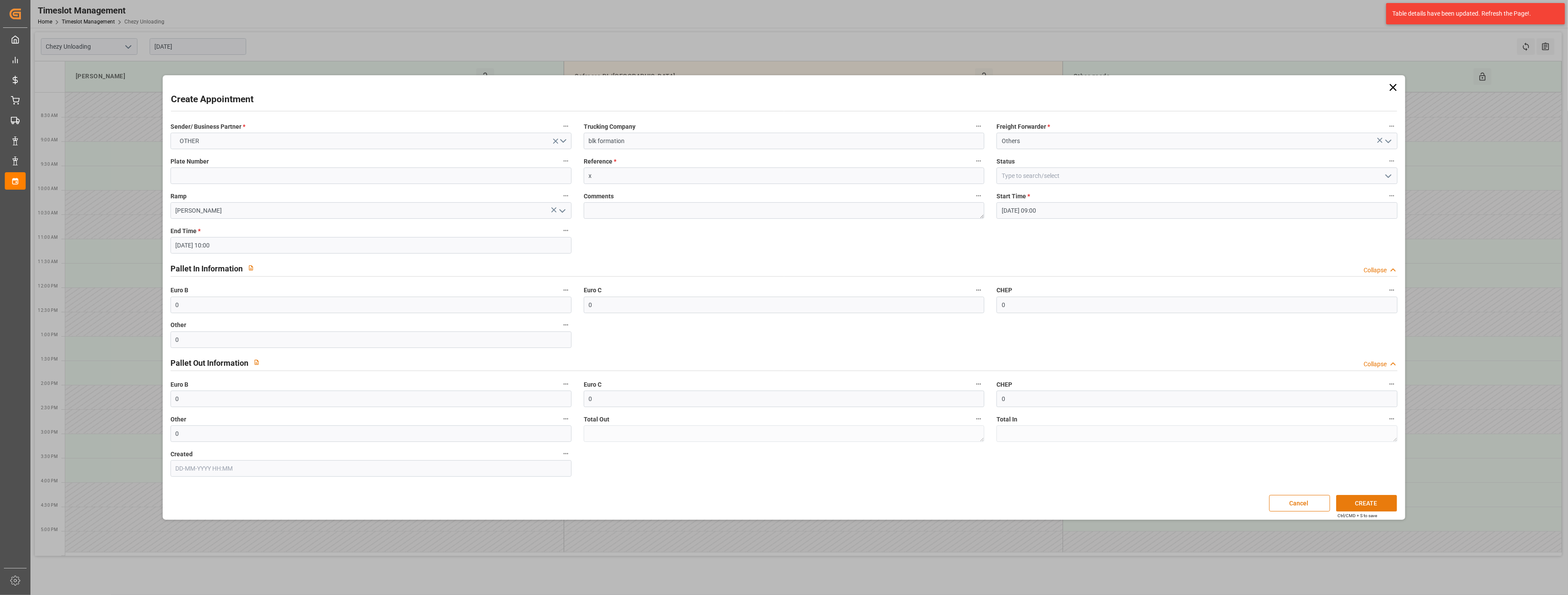
click at [1374, 499] on button "CREATE" at bounding box center [1367, 503] width 61 height 16
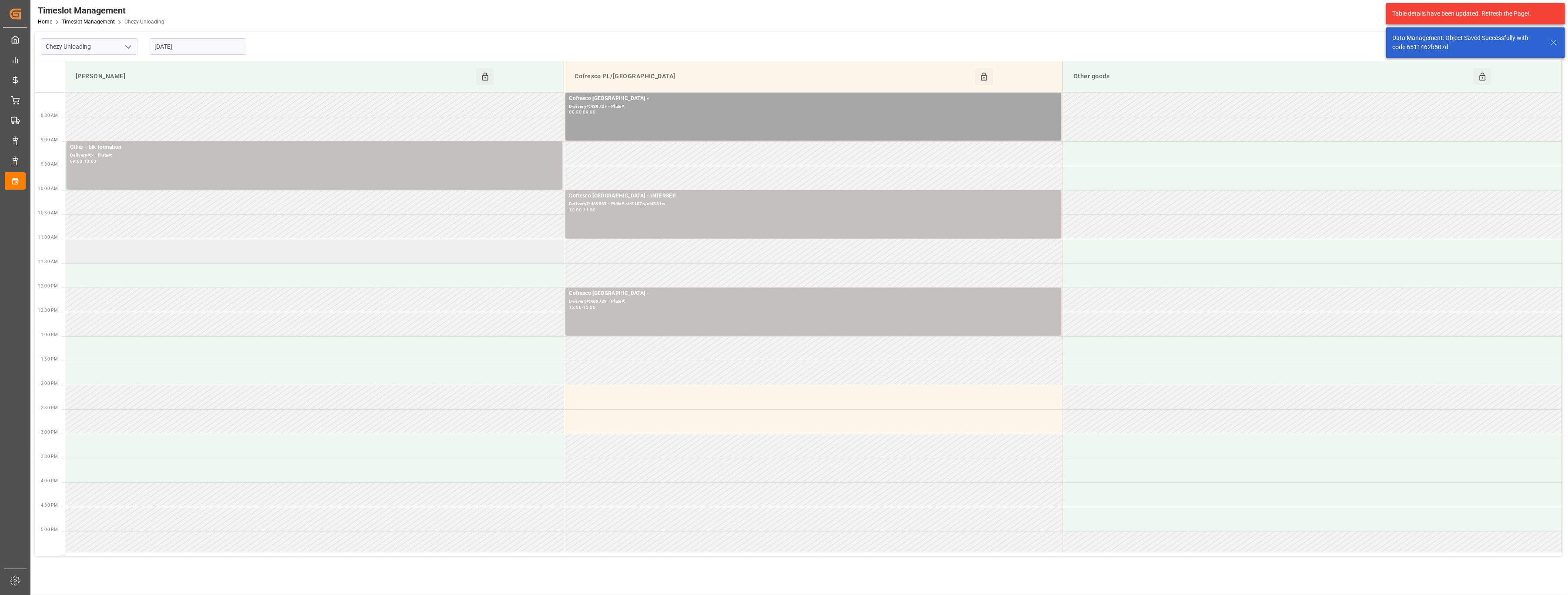
click at [458, 251] on td at bounding box center [315, 251] width 499 height 24
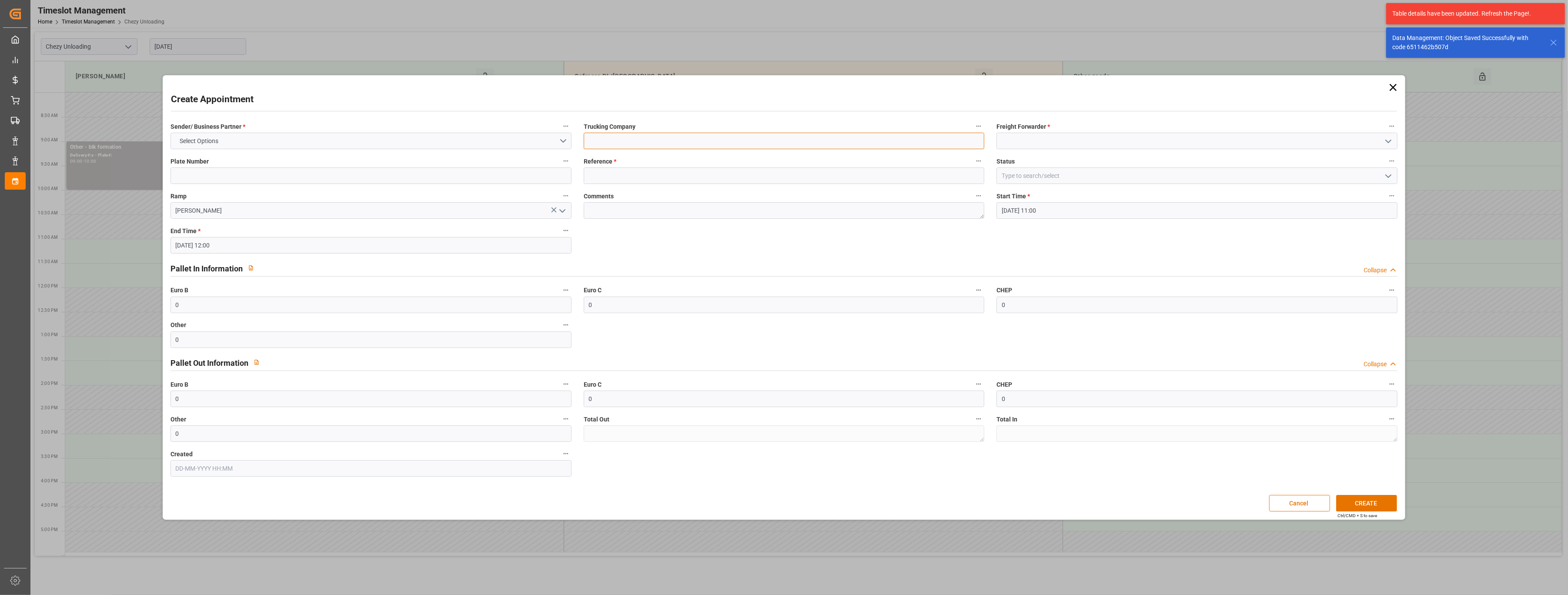
click at [676, 139] on input at bounding box center [784, 141] width 401 height 16
click at [648, 139] on input "blk" at bounding box center [784, 141] width 401 height 16
type input "blk formation"
click at [1039, 144] on input at bounding box center [1197, 141] width 401 height 16
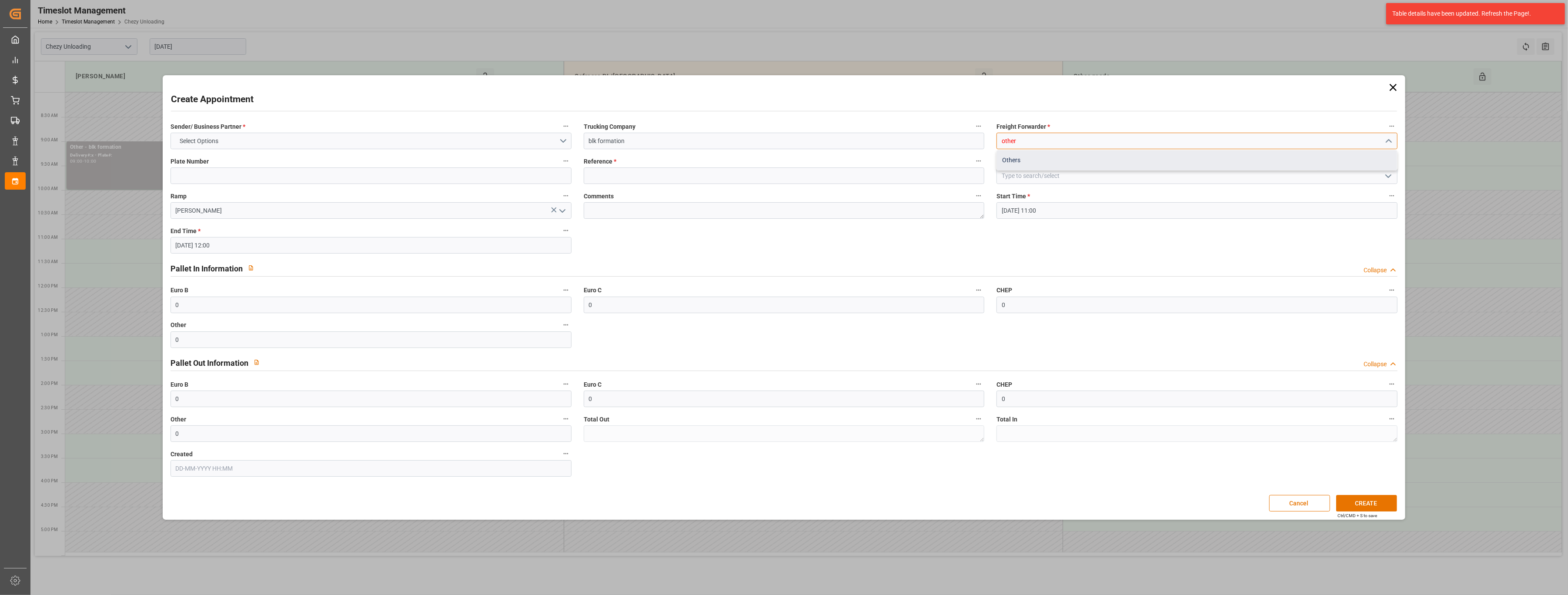
click at [1253, 161] on div "Others" at bounding box center [1197, 160] width 400 height 19
type input "Others"
click at [814, 181] on input at bounding box center [784, 175] width 401 height 16
type input "x"
click at [444, 145] on button "Select Options" at bounding box center [371, 141] width 401 height 16
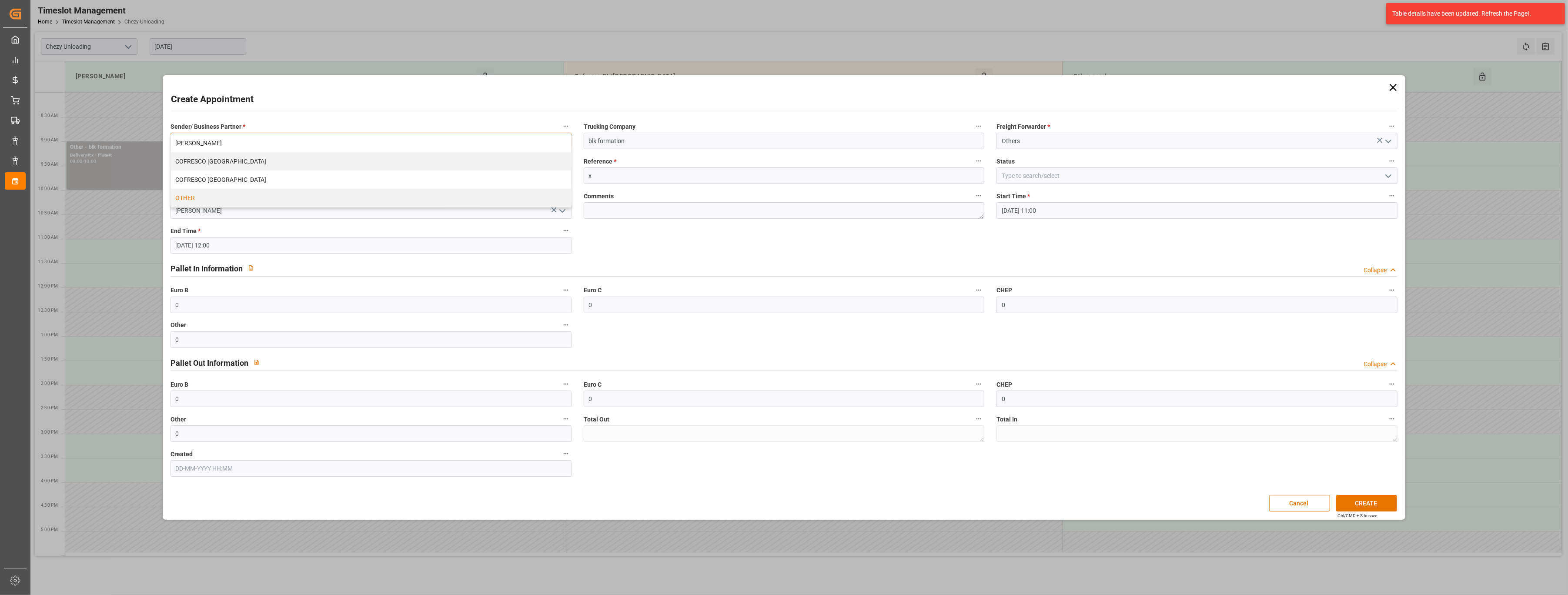
click at [408, 197] on div "OTHER" at bounding box center [371, 198] width 400 height 18
click at [1375, 503] on button "CREATE" at bounding box center [1367, 503] width 61 height 16
